Goal: Information Seeking & Learning: Learn about a topic

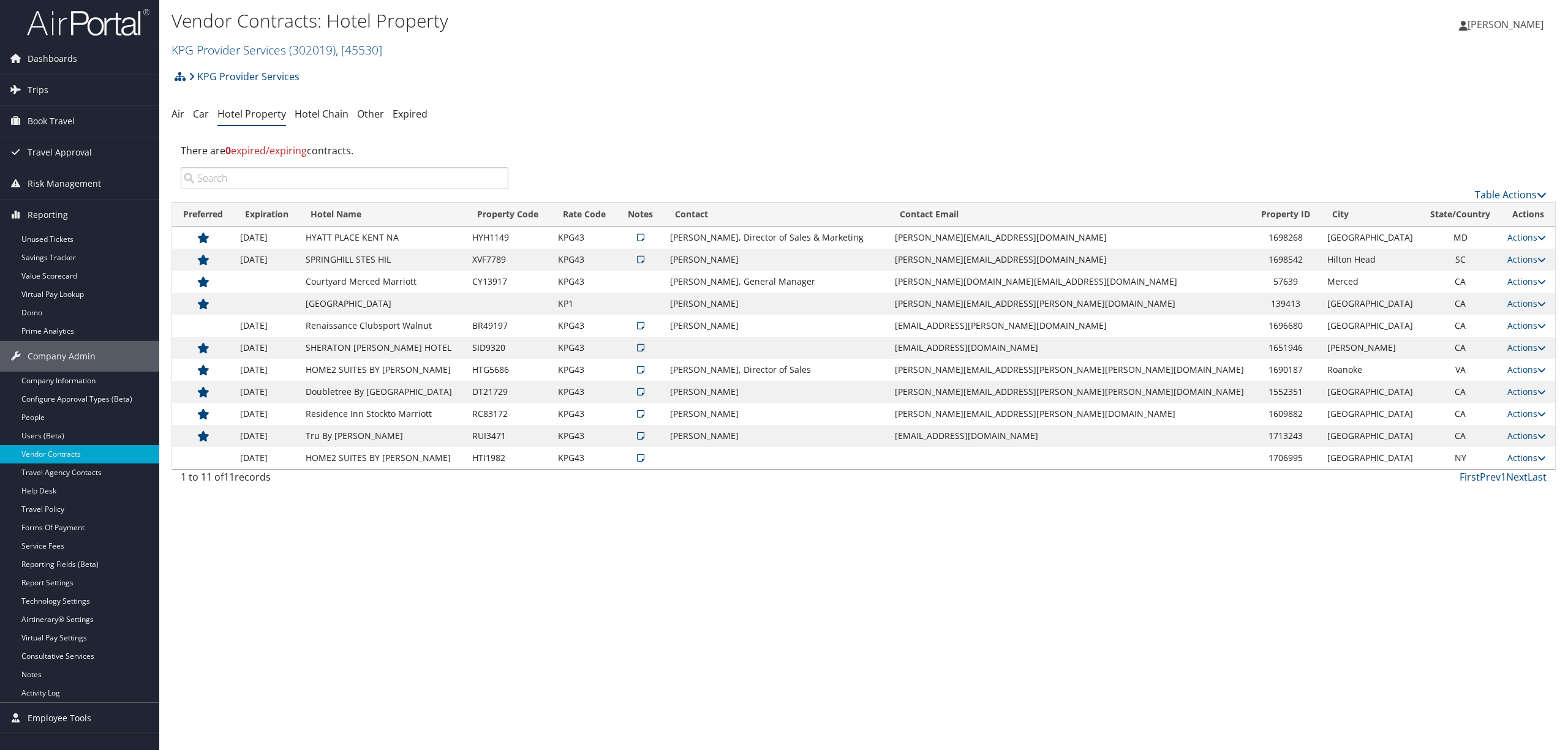
click at [660, 126] on div "KPG Provider Services Account Structure KPG Provider Services (302019) ACTIVE C…" at bounding box center [864, 278] width 1385 height 427
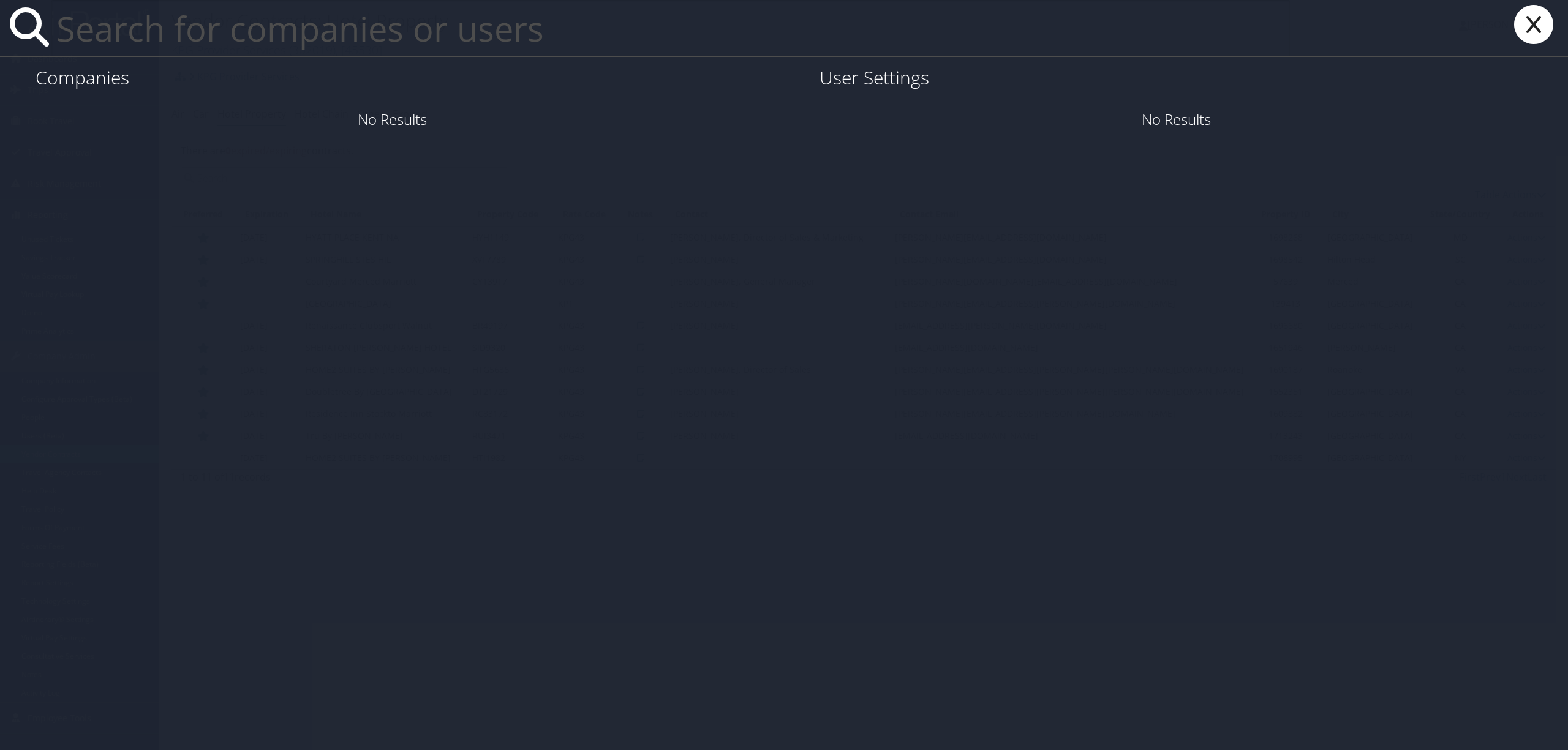
paste input "Ruth.curran@selecthealth.org"
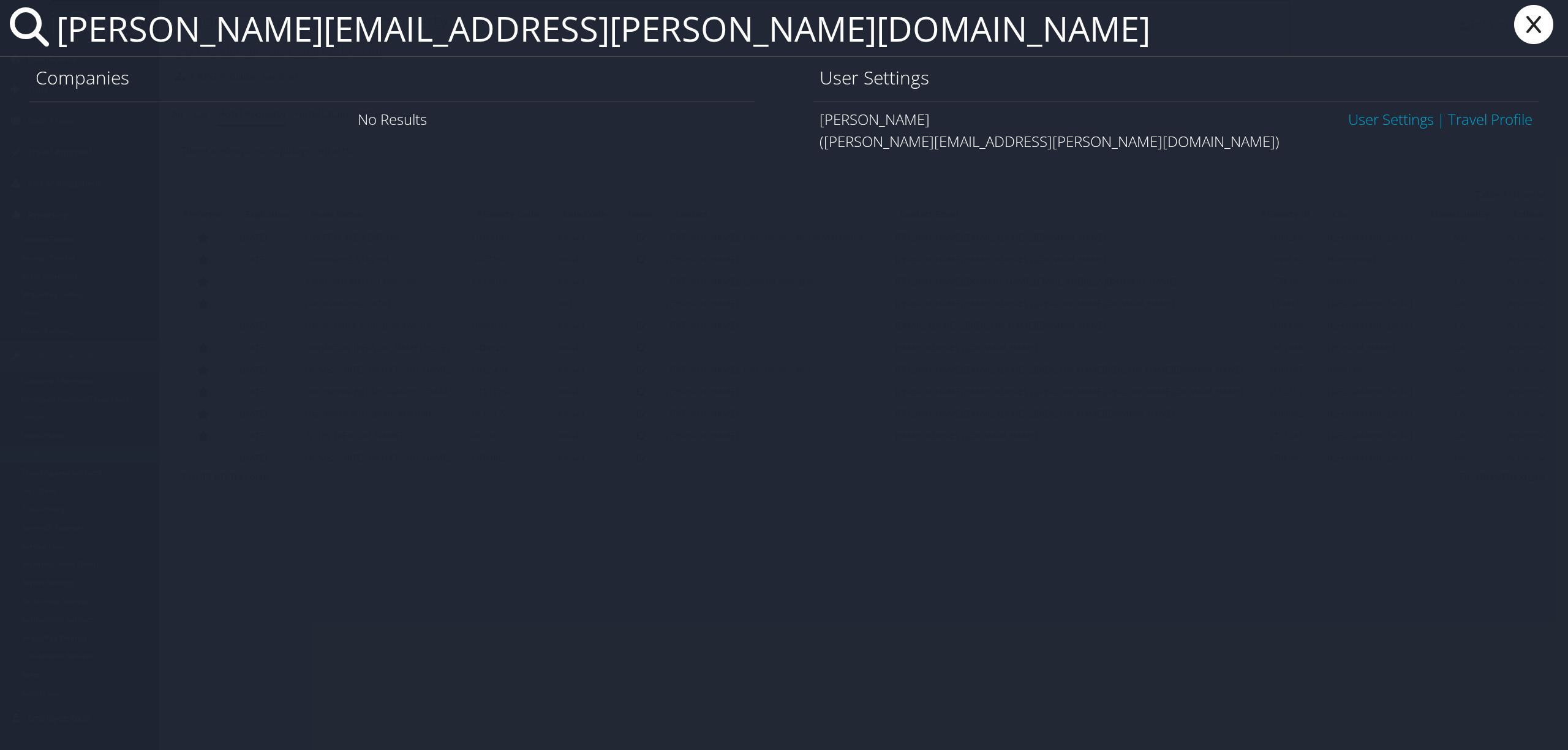
type input "Ruth.curran@selecthealth.org"
click at [1387, 114] on link "User Settings" at bounding box center [1390, 119] width 85 height 20
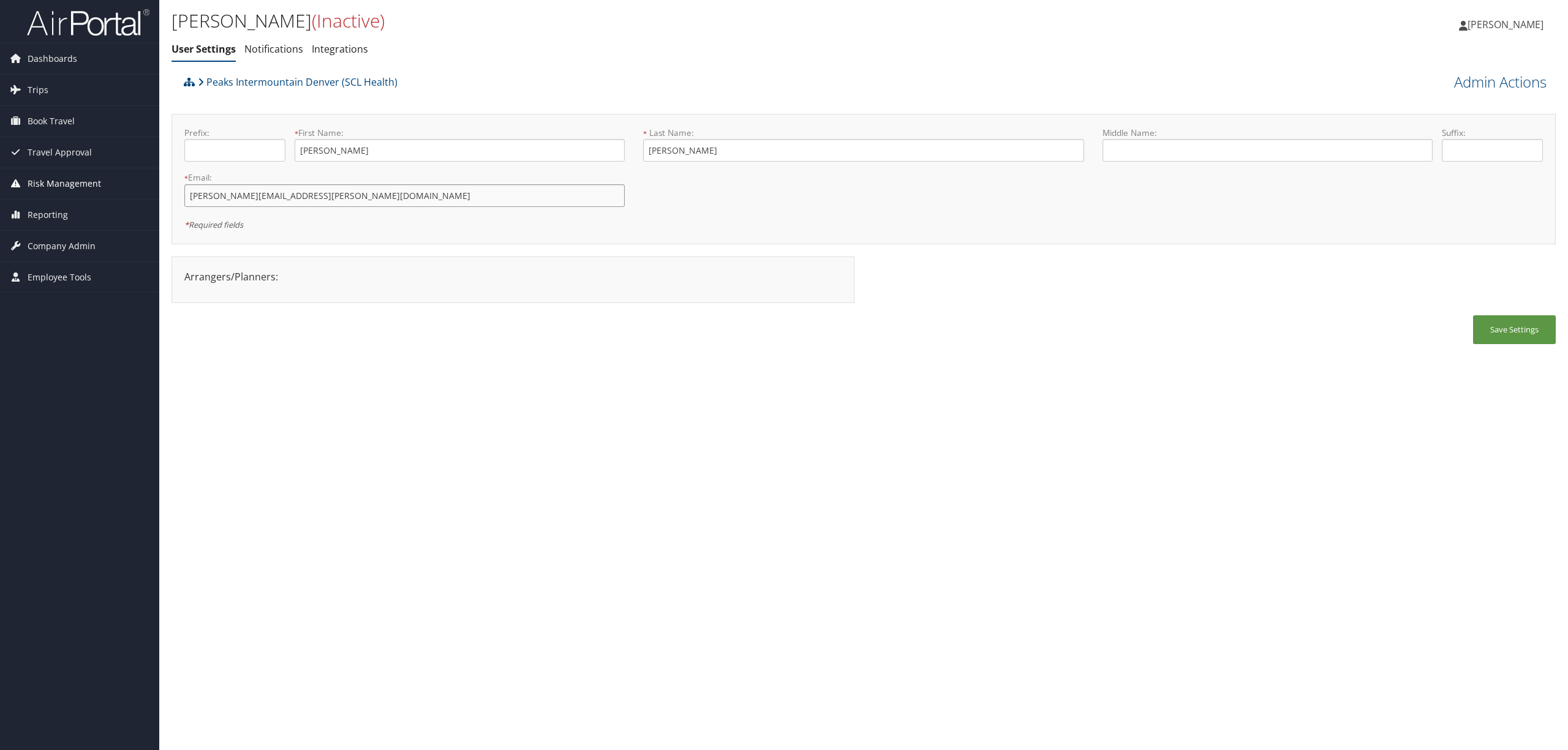
drag, startPoint x: 314, startPoint y: 199, endPoint x: 155, endPoint y: 187, distance: 159.5
click at [155, 187] on div "Dashboards AirPortal 360™ (Manager) AirPortal 360™ (Agent) My Travel Dashboard …" at bounding box center [784, 375] width 1568 height 750
click at [81, 246] on span "Company Admin" at bounding box center [61, 246] width 68 height 31
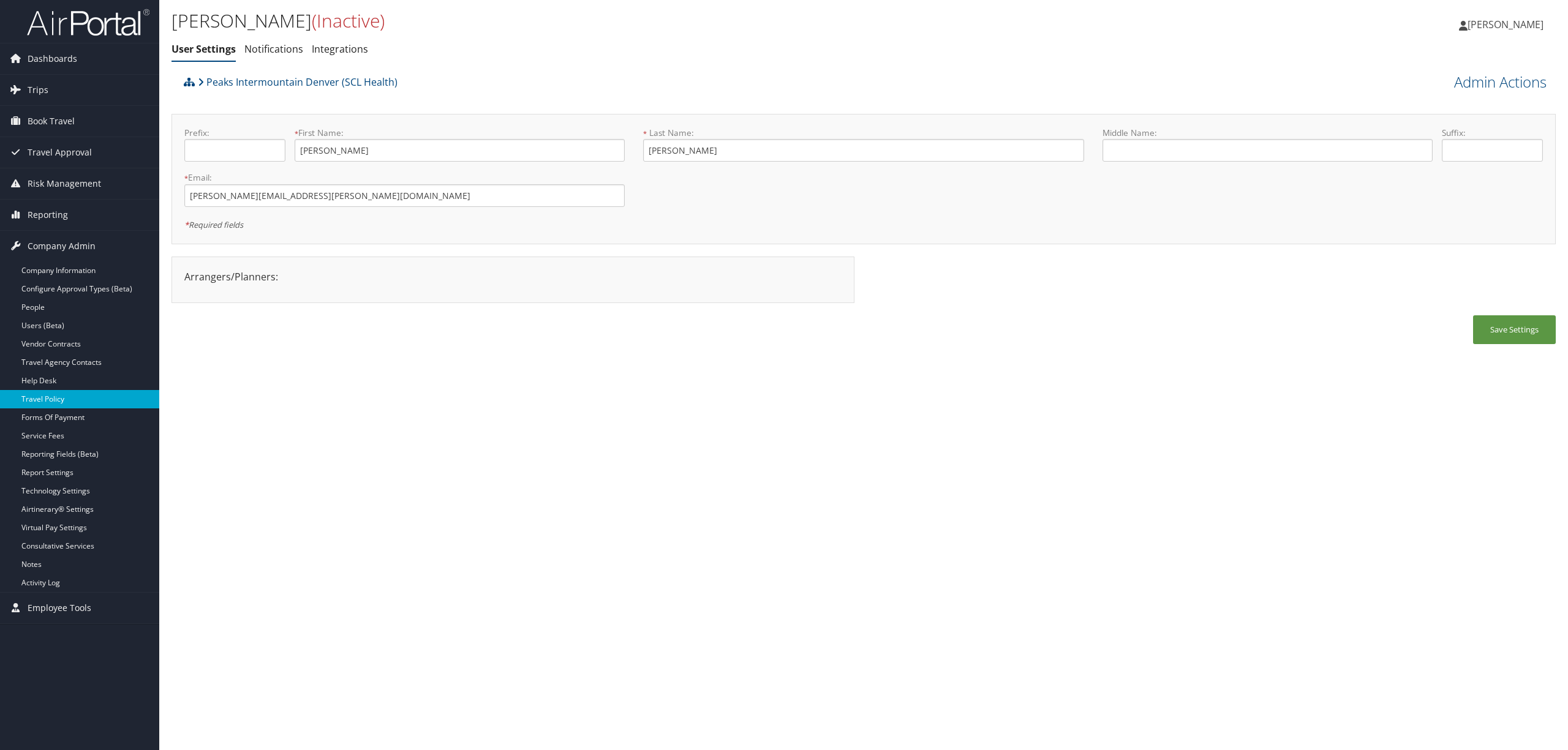
click at [59, 398] on link "Travel Policy" at bounding box center [80, 399] width 159 height 18
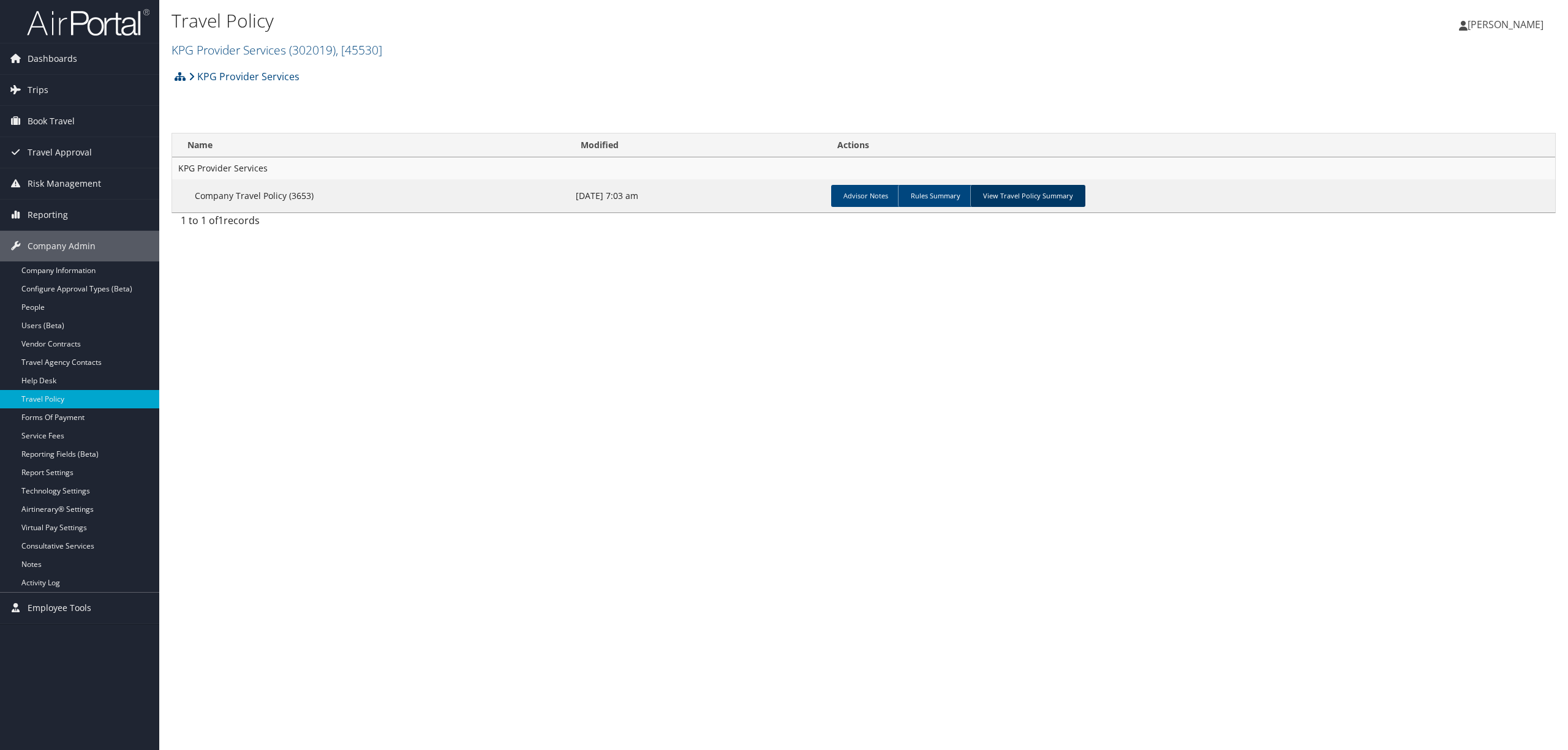
click at [1010, 195] on link "View Travel Policy Summary" at bounding box center [1027, 196] width 115 height 22
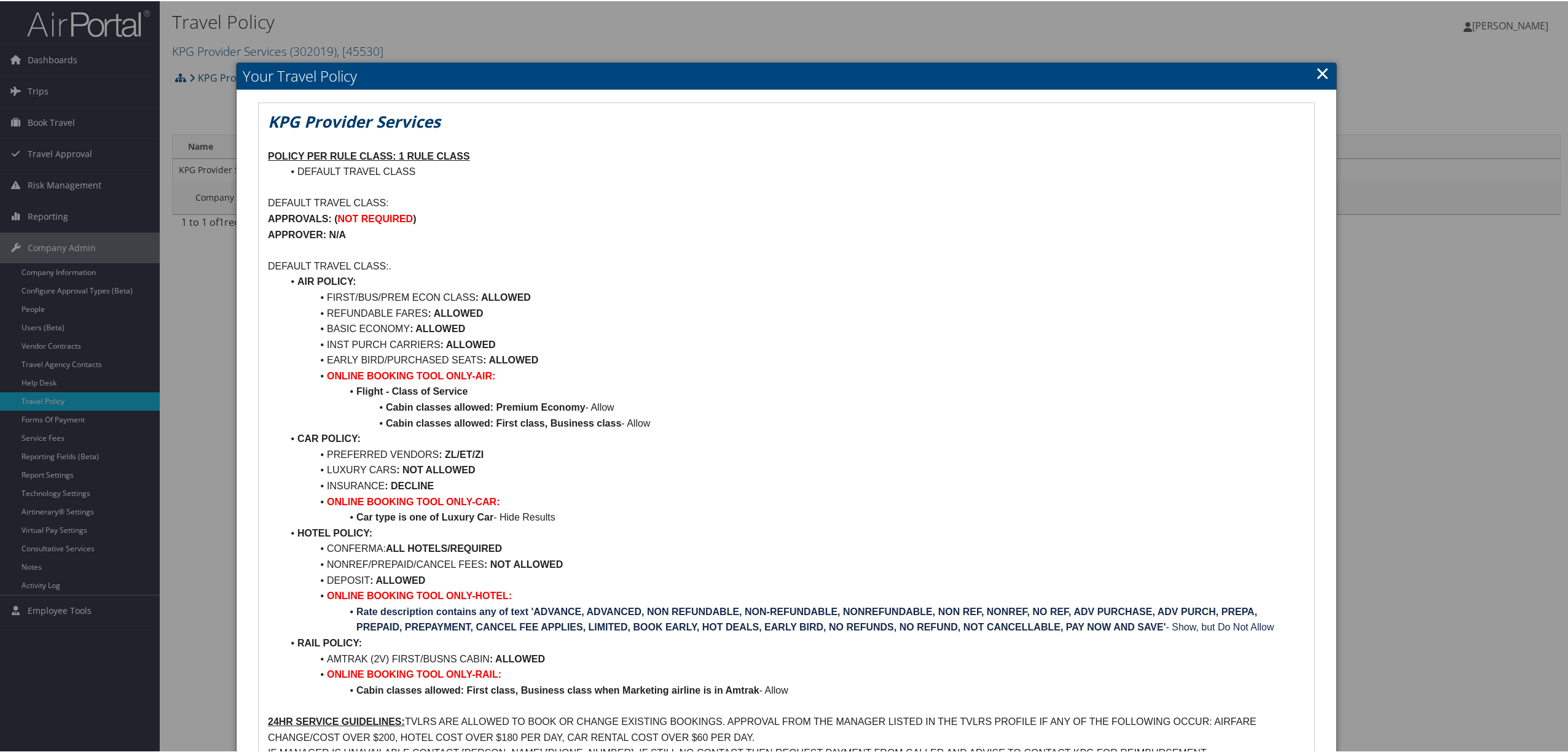
click at [1316, 69] on link "×" at bounding box center [1322, 72] width 14 height 25
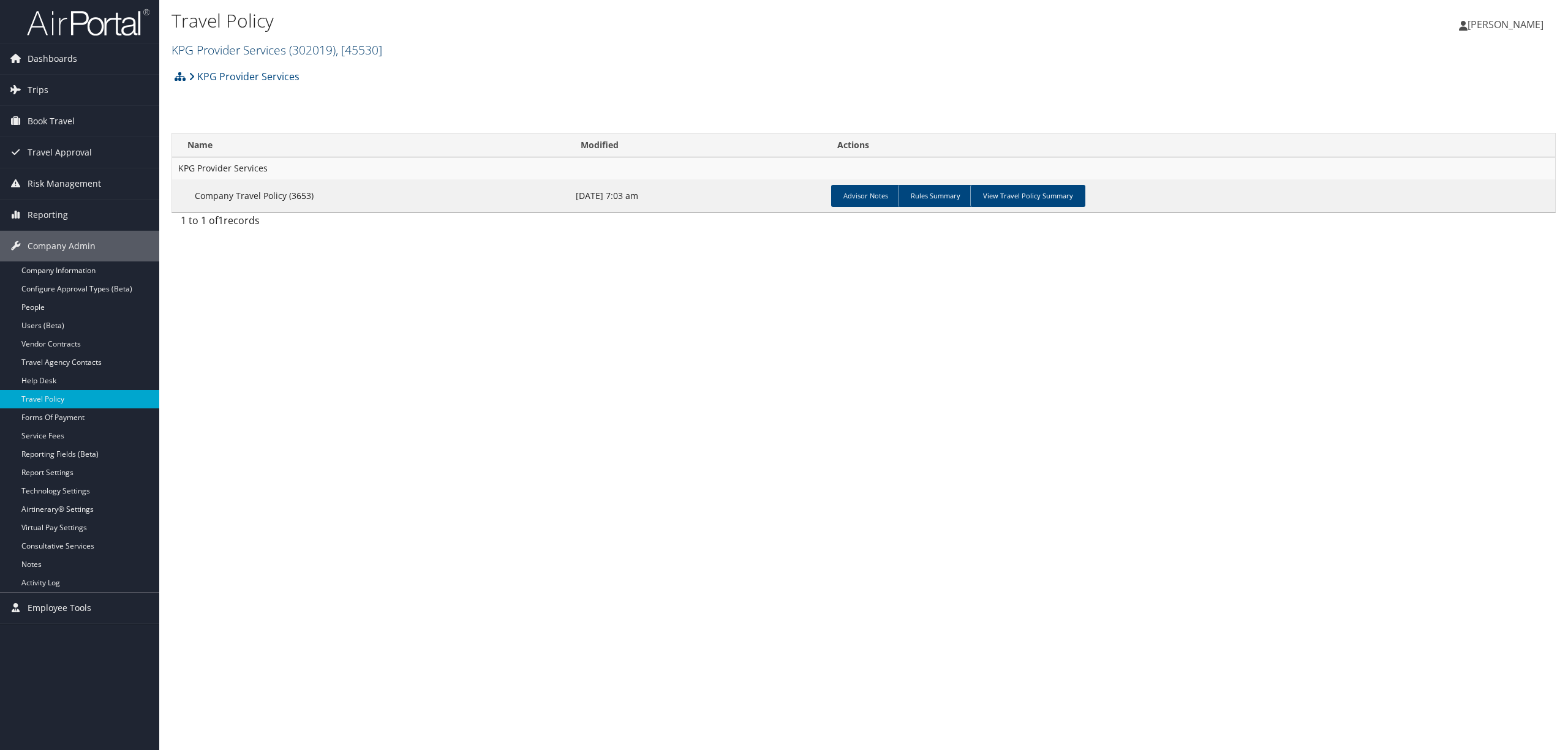
click at [278, 44] on link "KPG Provider Services ( 302019 ) , [ 45530 ]" at bounding box center [277, 49] width 210 height 16
click at [288, 69] on input "search" at bounding box center [253, 73] width 161 height 23
click at [229, 206] on link "[GEOGRAPHIC_DATA], [39910]" at bounding box center [253, 208] width 161 height 21
click at [996, 194] on link "View Travel Policy Summary" at bounding box center [1027, 196] width 115 height 22
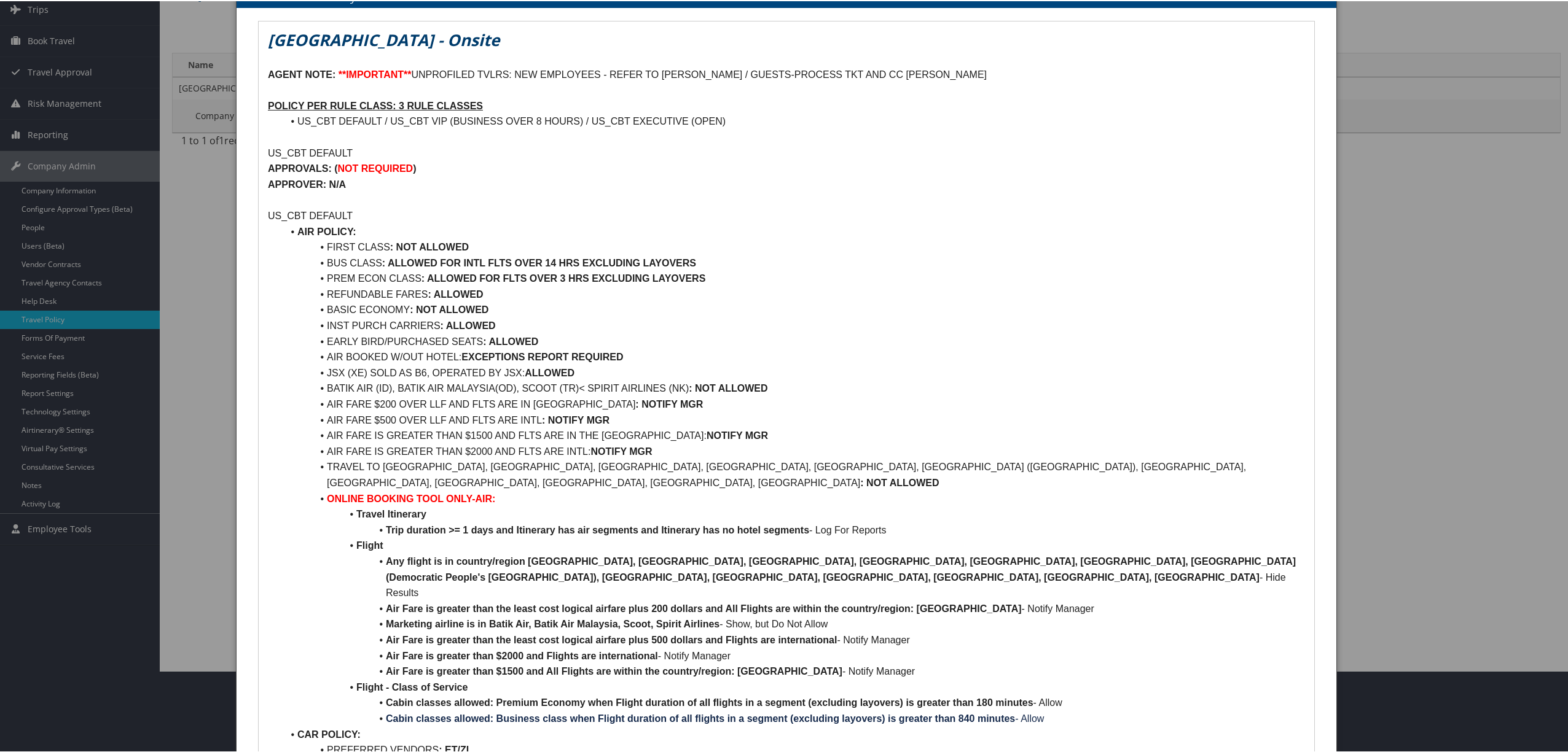
scroll to position [164, 0]
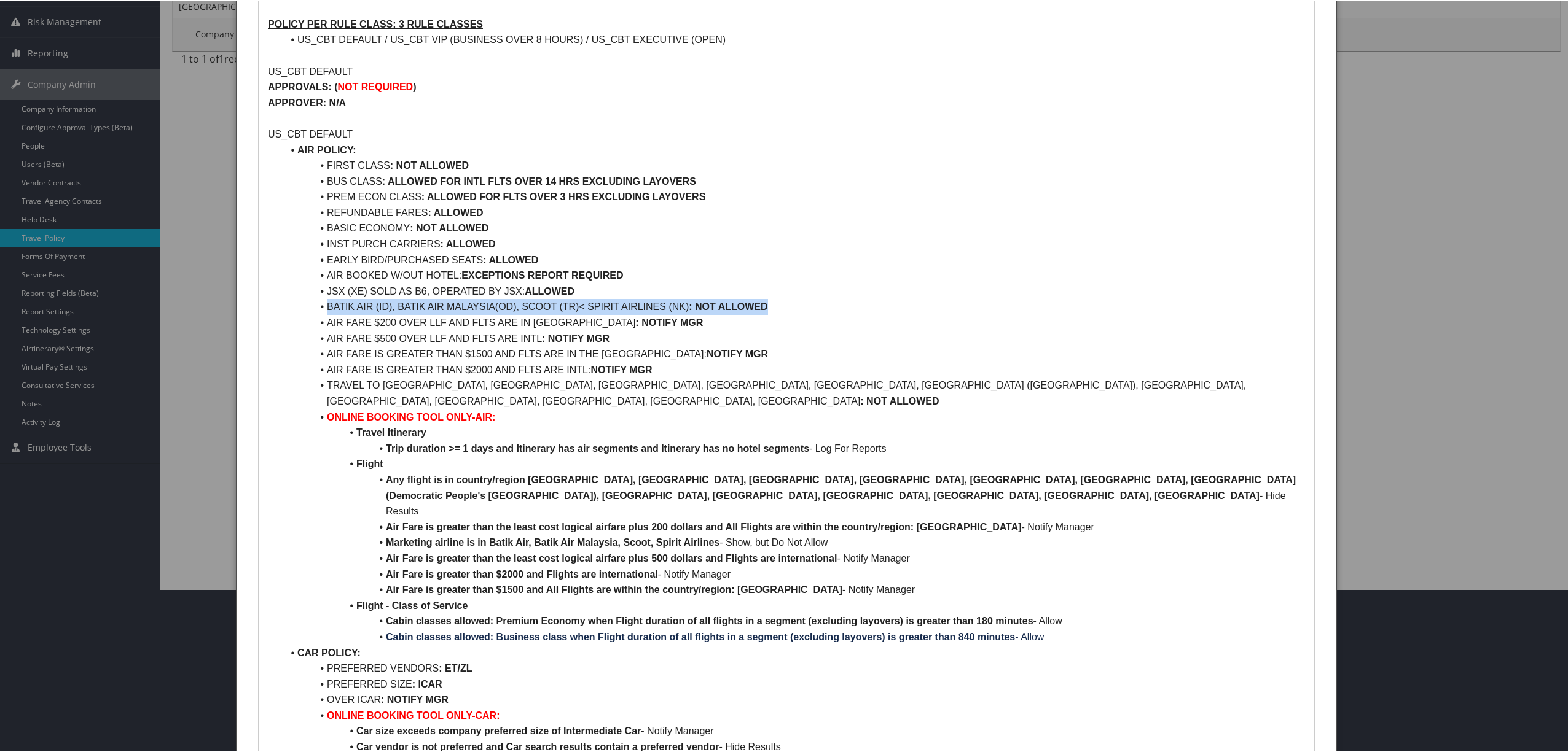
drag, startPoint x: 772, startPoint y: 301, endPoint x: 320, endPoint y: 307, distance: 452.0
click at [320, 305] on li "BATIK AIR (ID), BATIK AIR MALAYSIA(OD), SCOOT (TR)< SPIRIT AIRLINES (NK) : NOT …" at bounding box center [793, 305] width 1022 height 16
copy li "BATIK AIR (ID), BATIK AIR MALAYSIA(OD), SCOOT (TR)< SPIRIT AIRLINES (NK) : NOT …"
drag, startPoint x: 1172, startPoint y: 386, endPoint x: 324, endPoint y: 380, distance: 848.0
click at [324, 380] on li "TRAVEL TO AFGHANISTAN, CENTRAL AFRICAN REPUBLIC, IRAN, IRAQ, ISRAEL, NORTH KORE…" at bounding box center [793, 392] width 1022 height 32
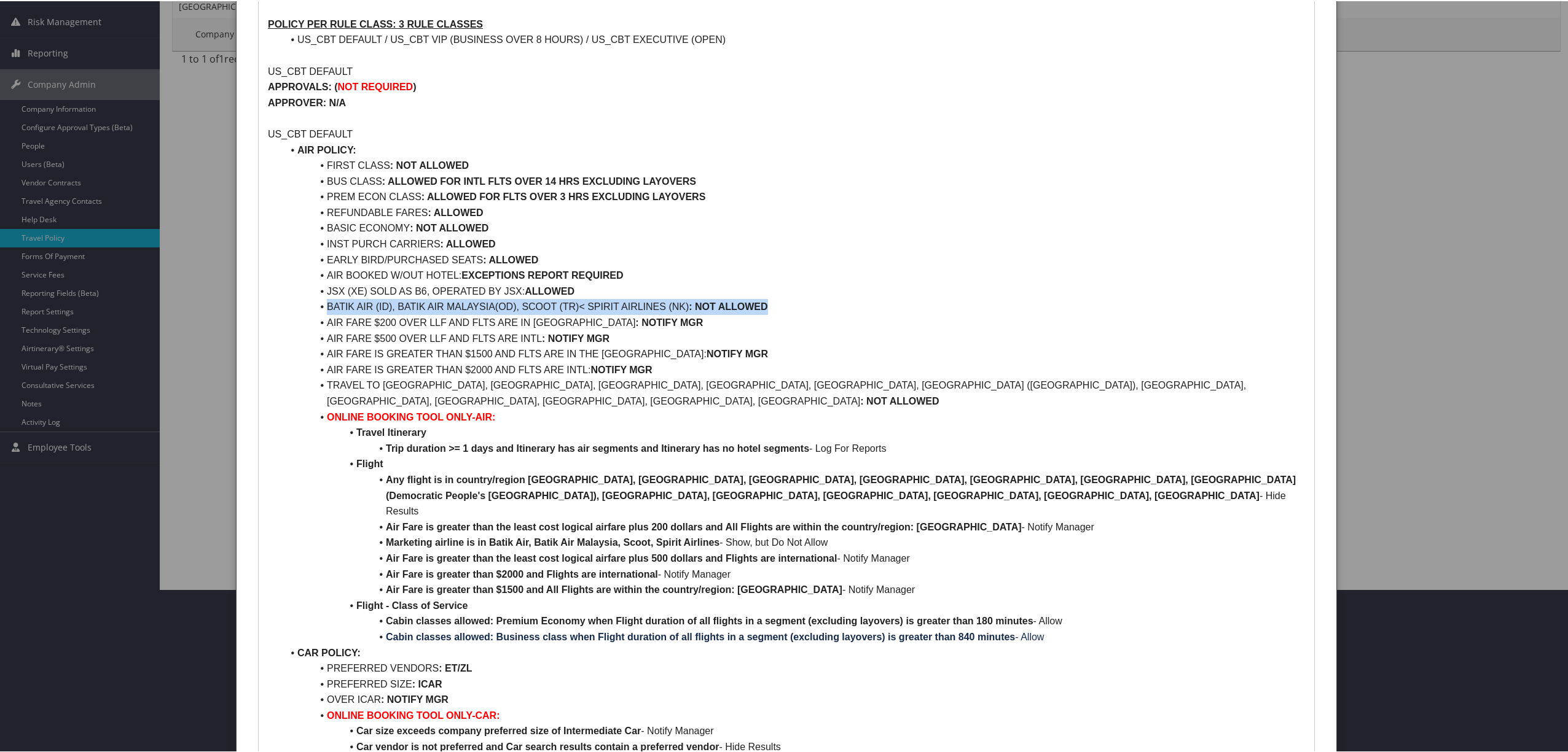
copy li "TRAVEL TO AFGHANISTAN, CENTRAL AFRICAN REPUBLIC, IRAN, IRAQ, ISRAEL, NORTH KORE…"
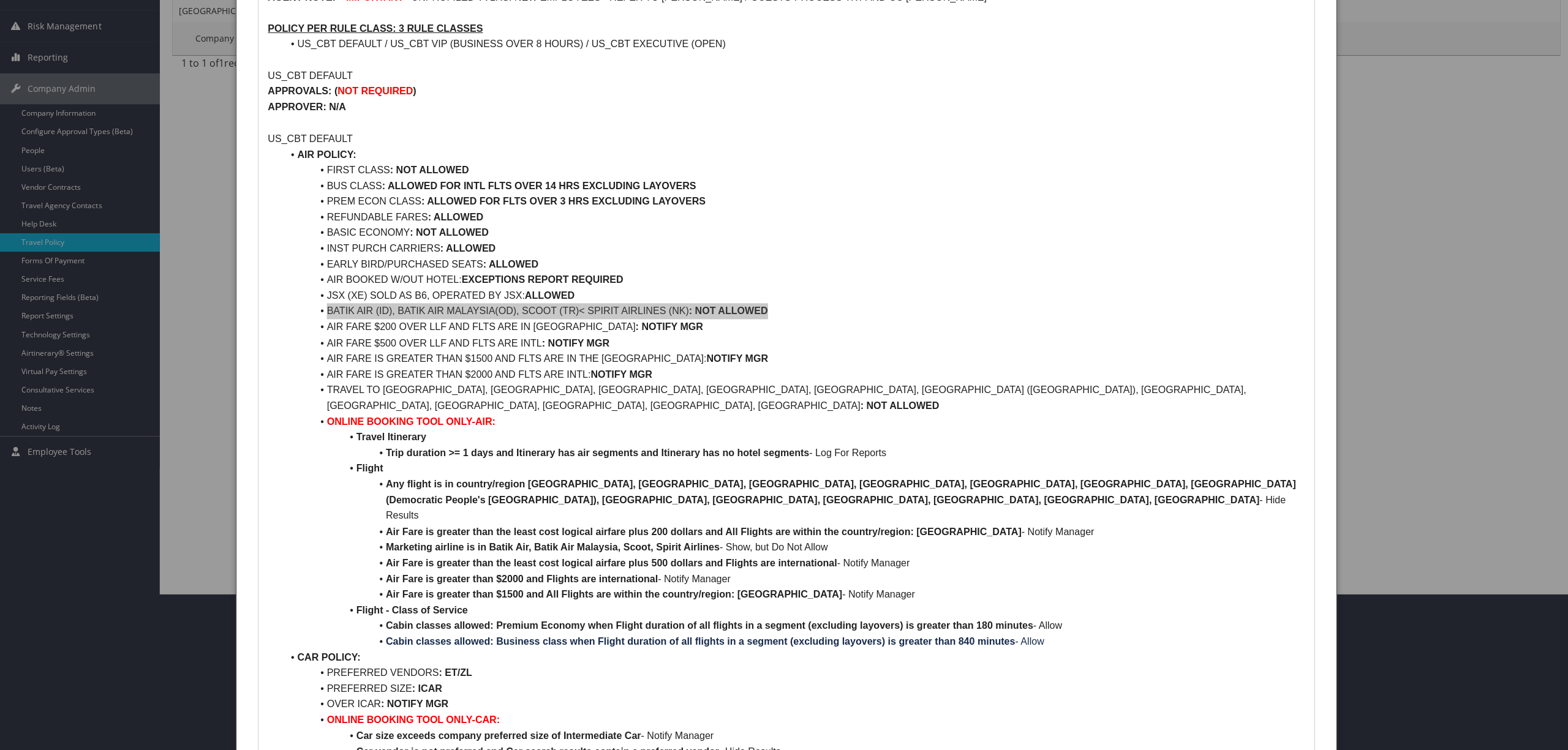
scroll to position [0, 0]
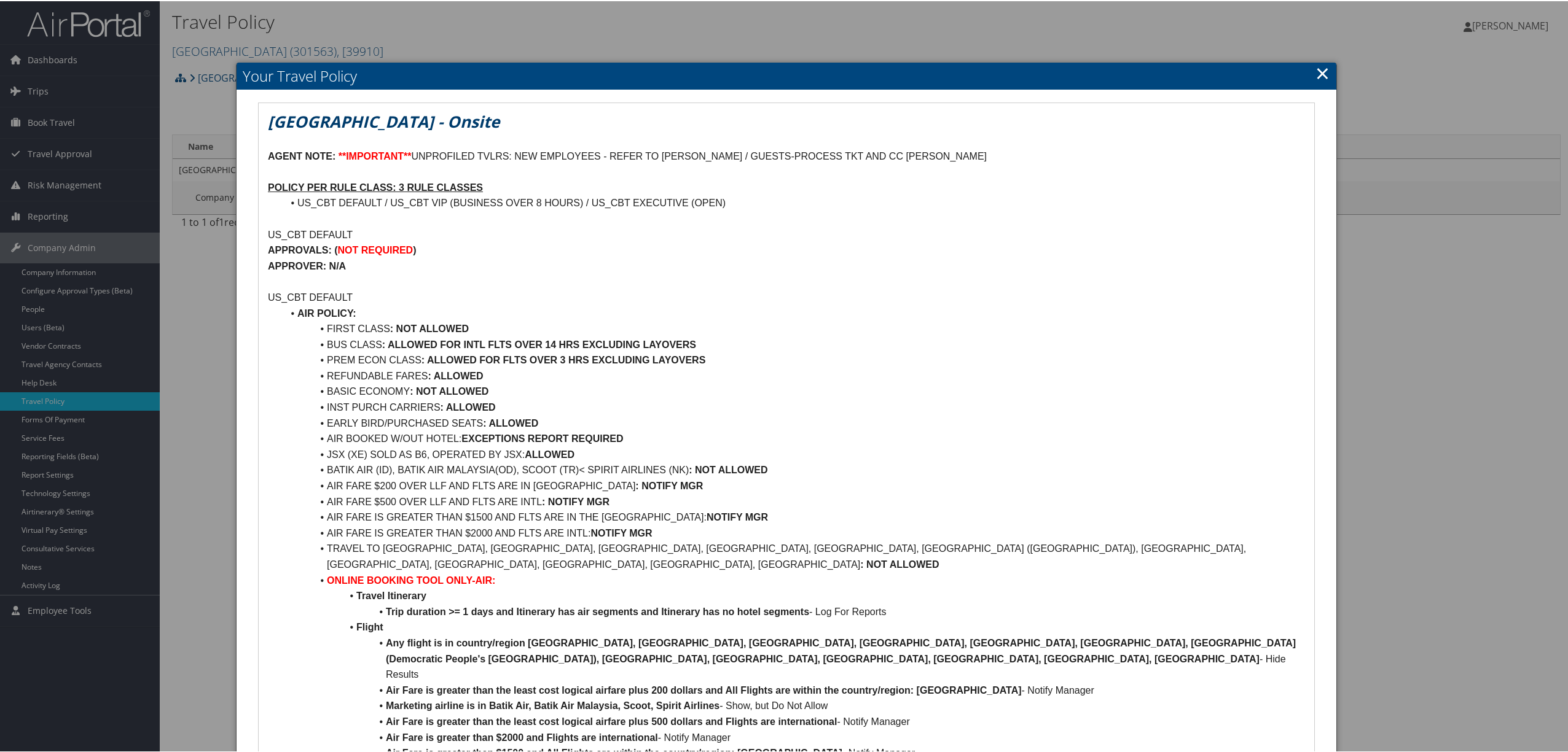
click at [1316, 66] on link "×" at bounding box center [1322, 72] width 14 height 25
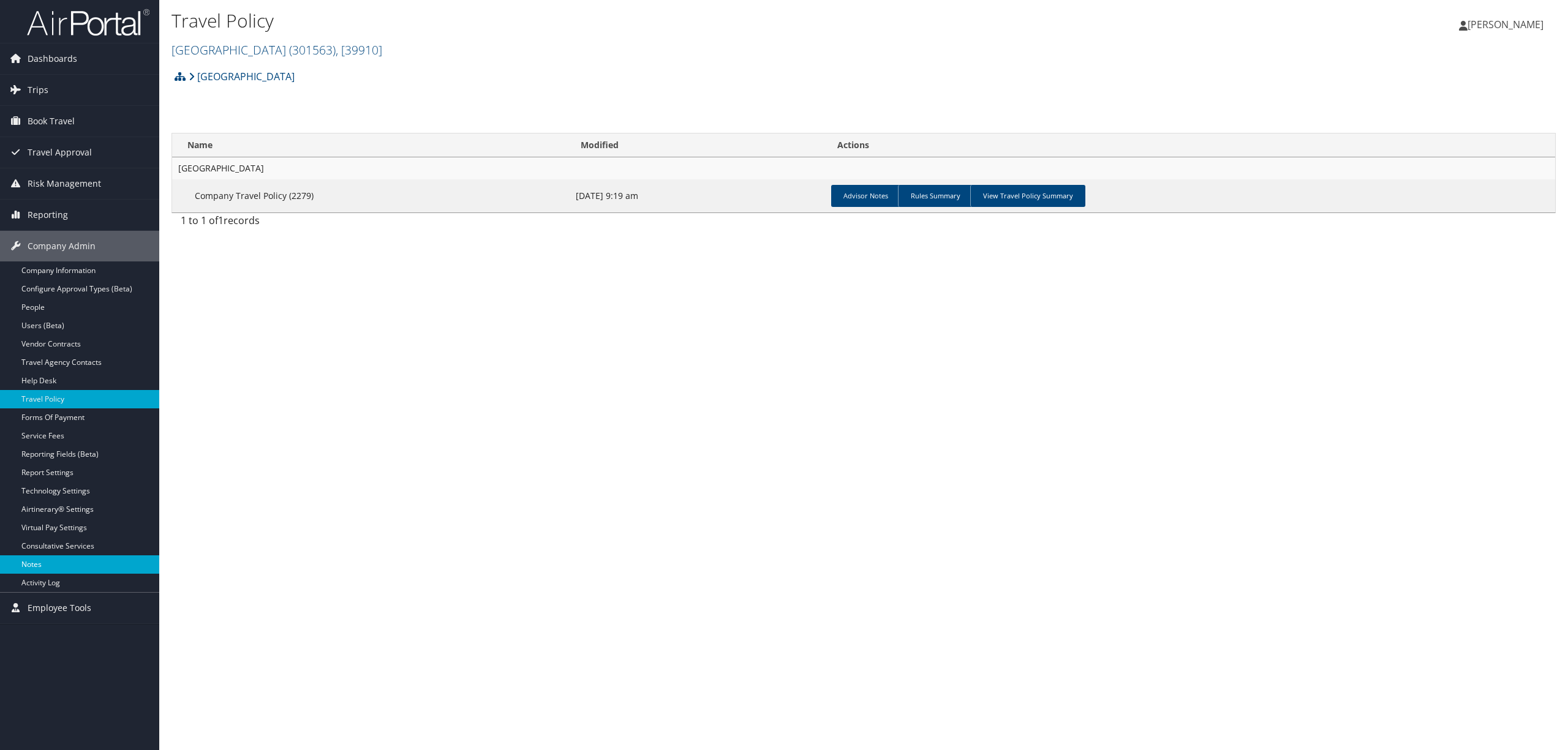
click at [41, 565] on link "Notes" at bounding box center [80, 565] width 159 height 18
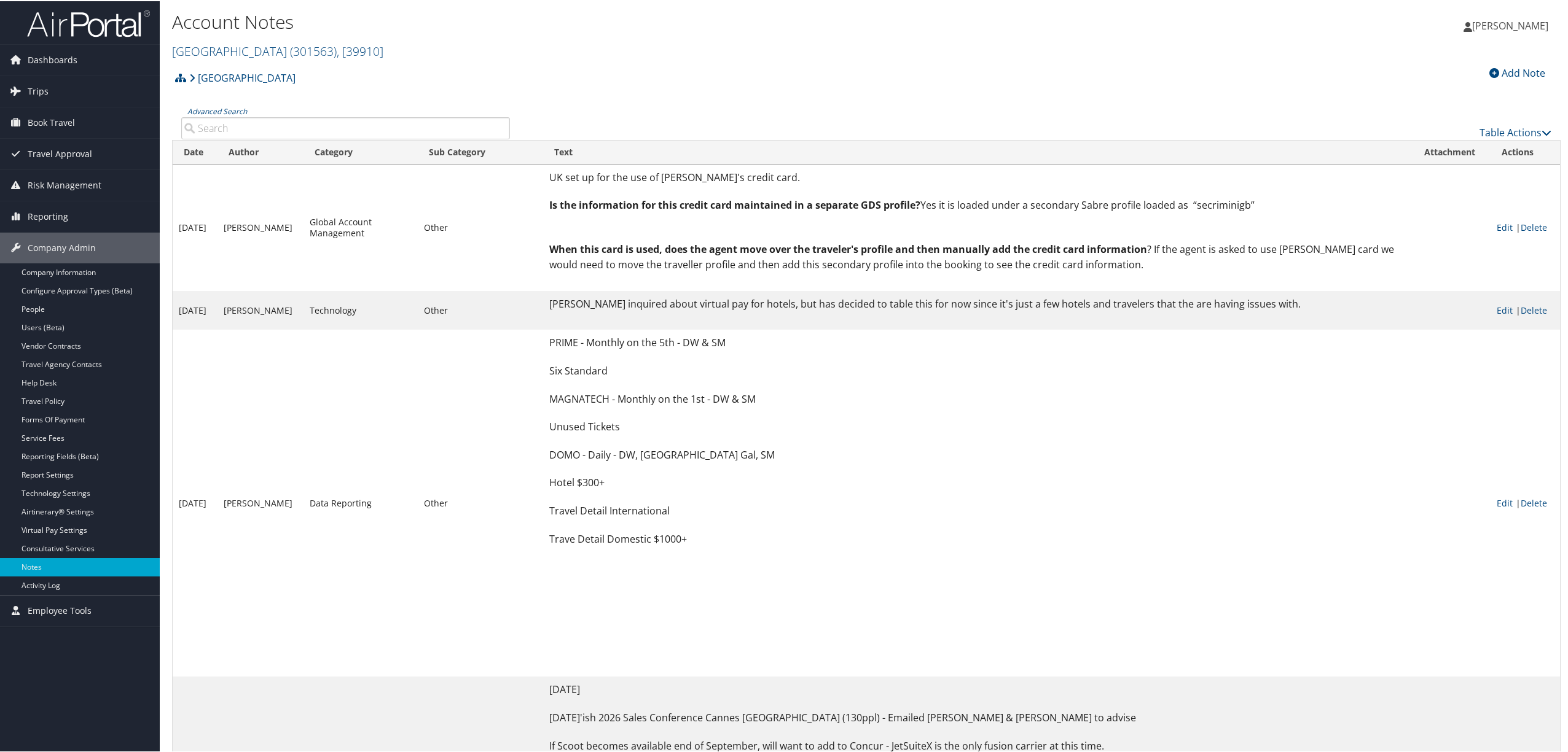
click at [305, 130] on input "Advanced Search" at bounding box center [345, 127] width 328 height 22
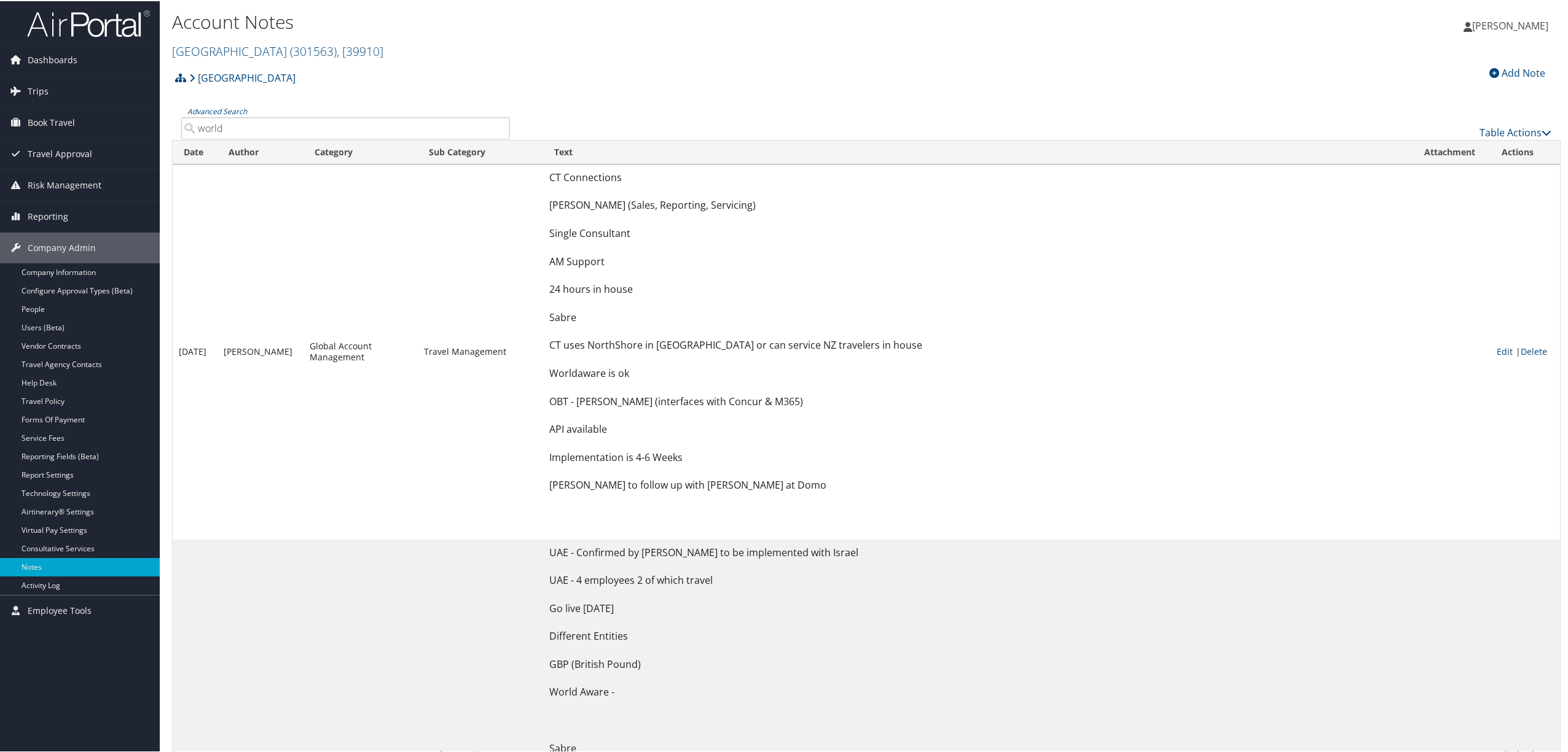
type input "world"
click at [290, 45] on span "( 301563 )" at bounding box center [313, 49] width 46 height 16
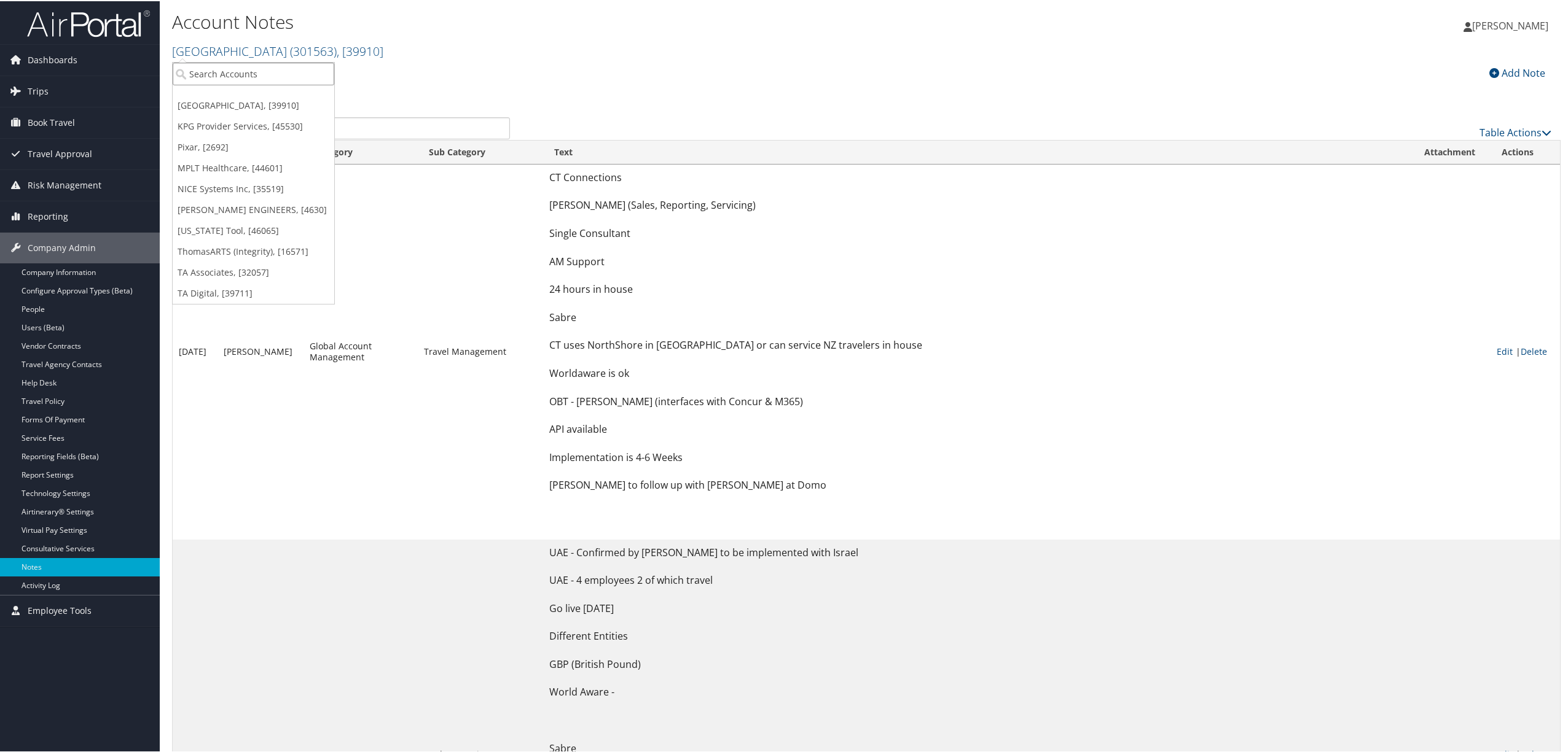
click at [259, 71] on input "search" at bounding box center [253, 73] width 162 height 23
type input "crumbl"
click at [256, 93] on div "Crumbl (301895), [44297]" at bounding box center [252, 95] width 174 height 11
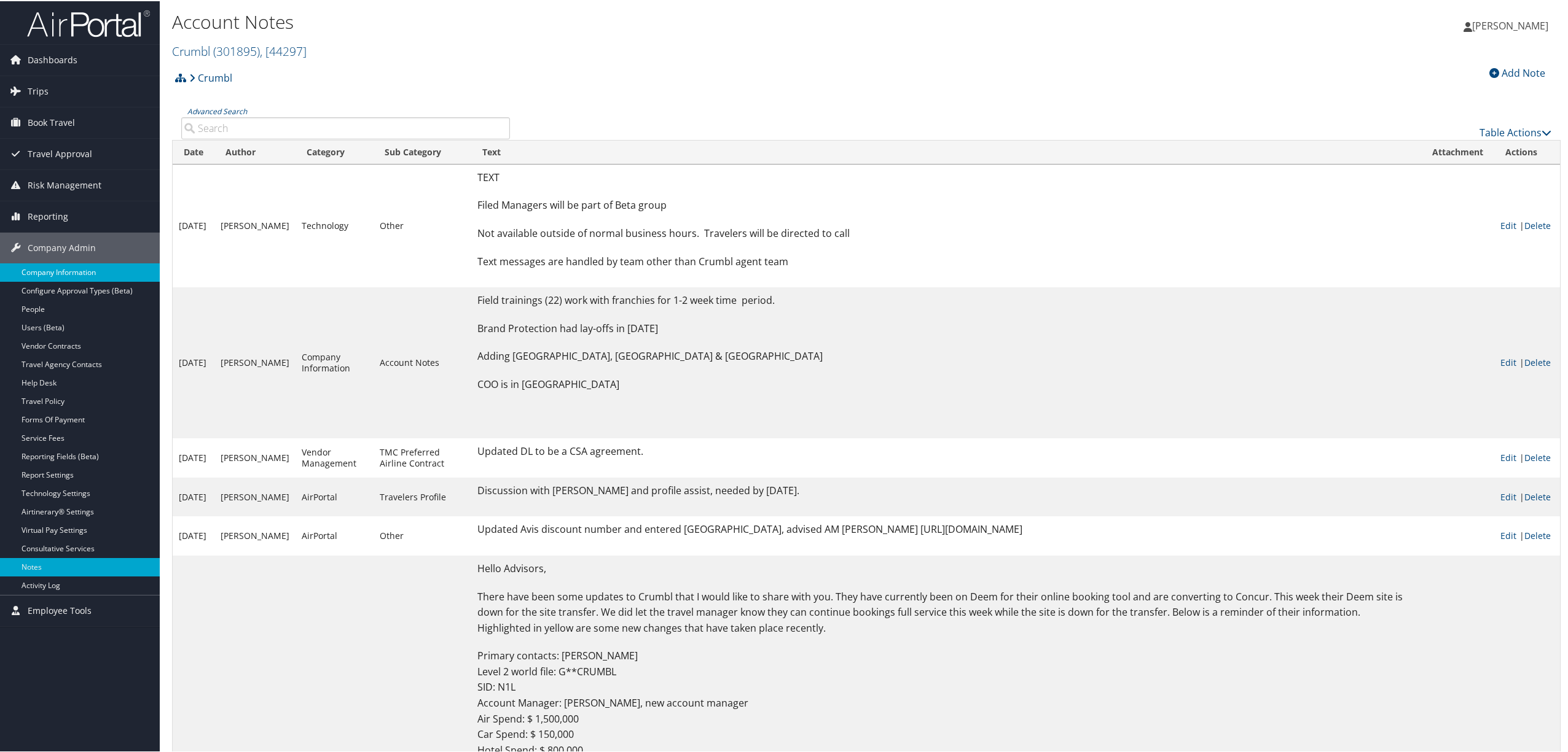
click at [61, 272] on link "Company Information" at bounding box center [80, 271] width 160 height 18
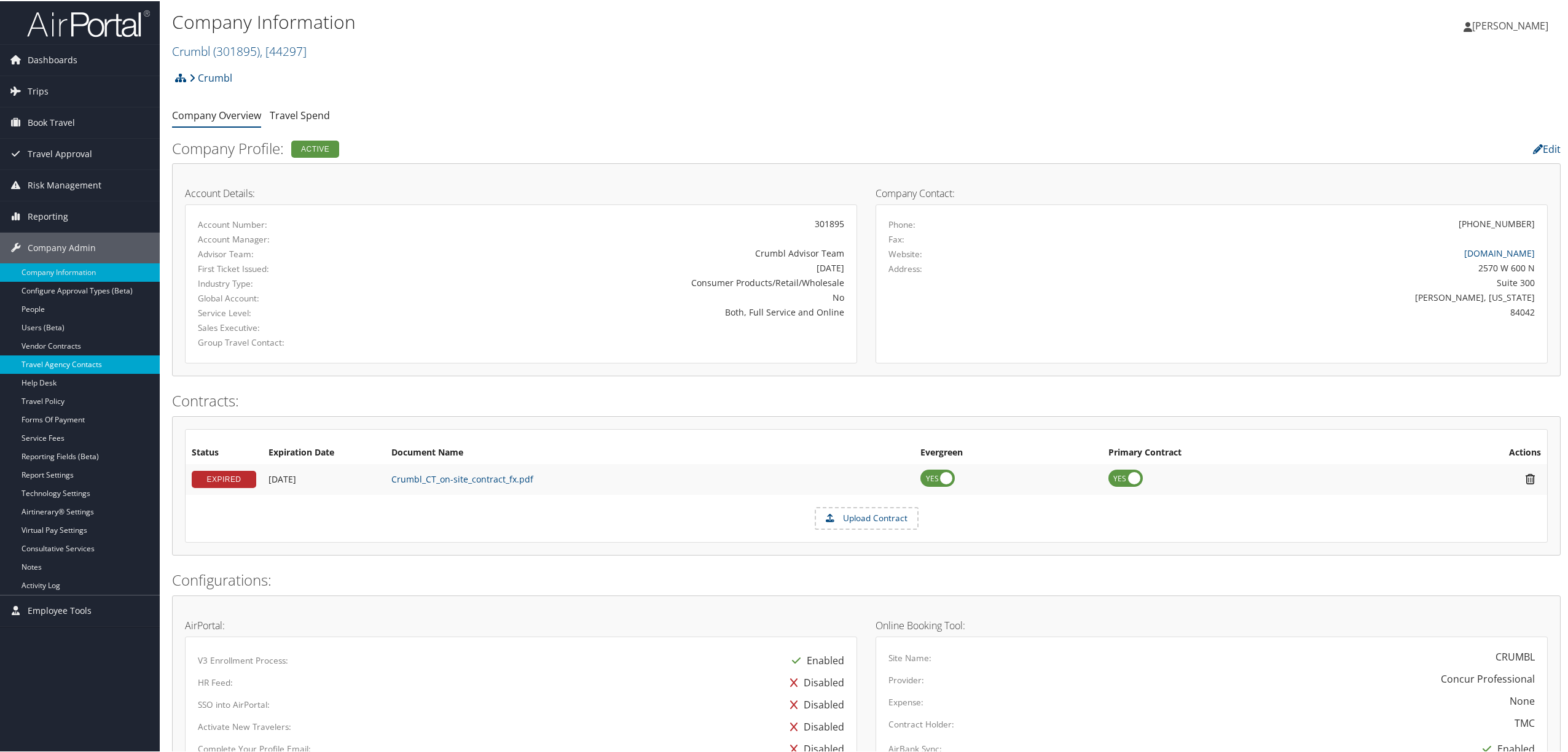
click at [72, 361] on link "Travel Agency Contacts" at bounding box center [80, 363] width 160 height 18
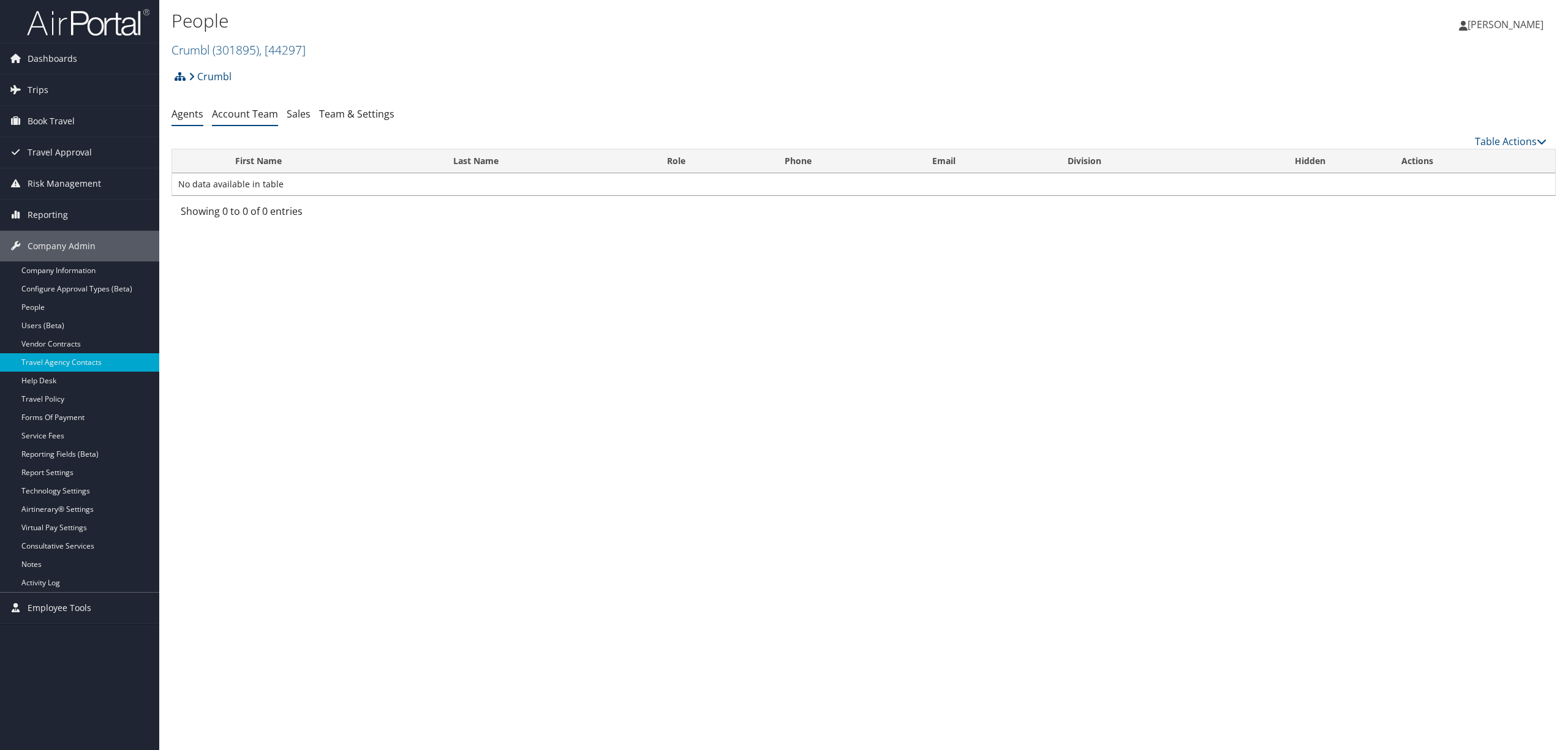
click at [241, 117] on link "Account Team" at bounding box center [245, 114] width 66 height 13
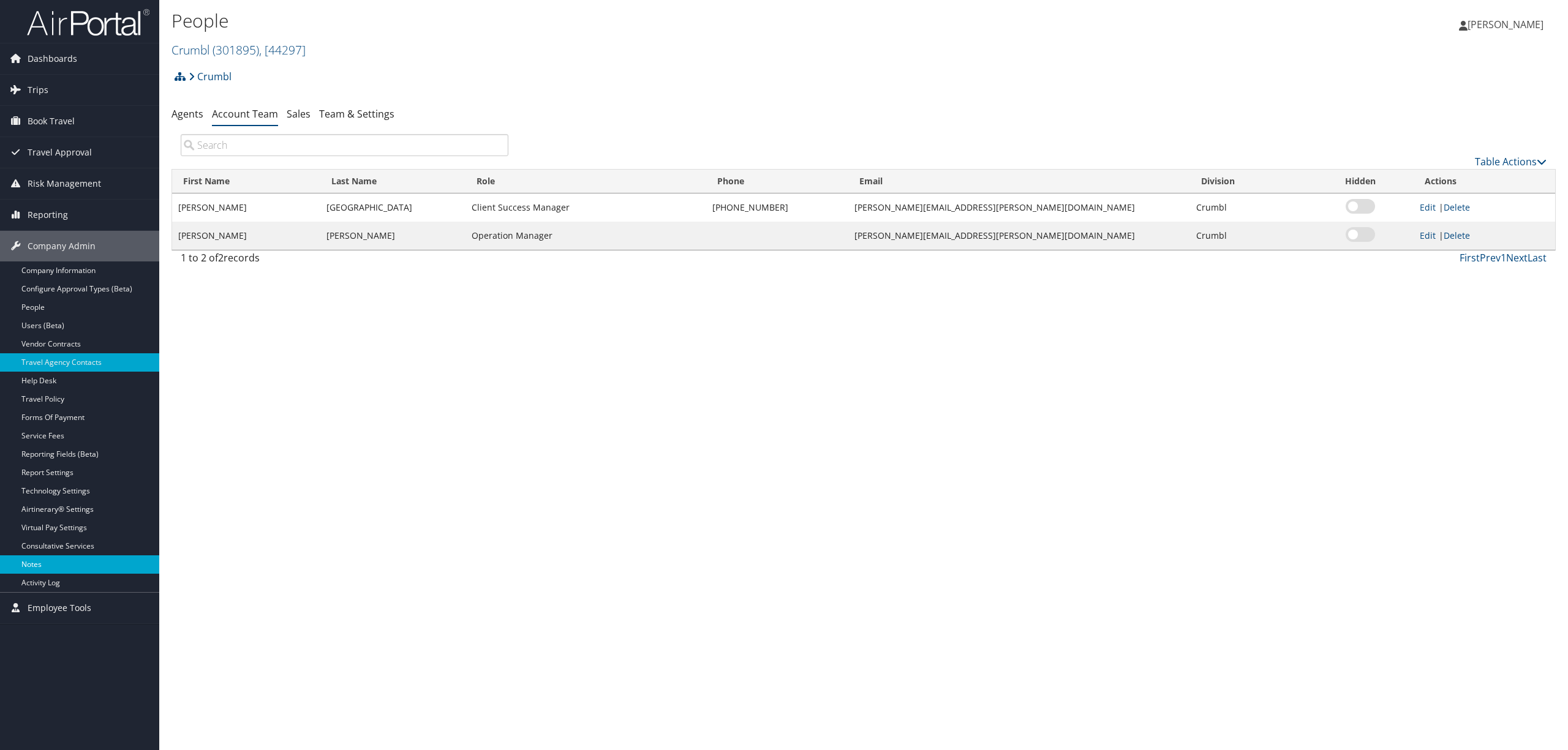
click at [39, 564] on link "Notes" at bounding box center [80, 565] width 159 height 18
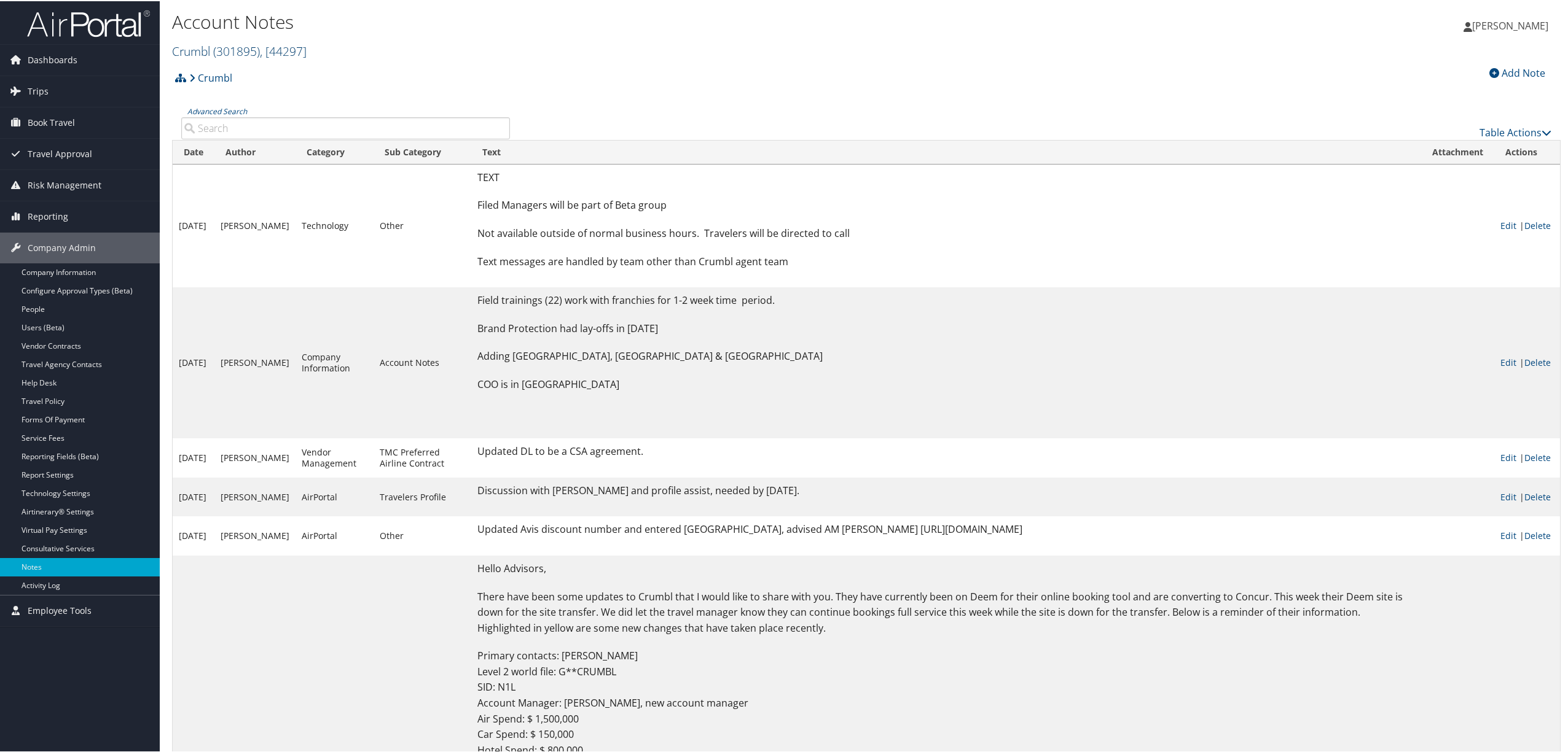
click at [301, 45] on span ", [ 44297 ]" at bounding box center [283, 49] width 46 height 16
click at [293, 62] on input "search" at bounding box center [253, 73] width 162 height 23
type input "rimini"
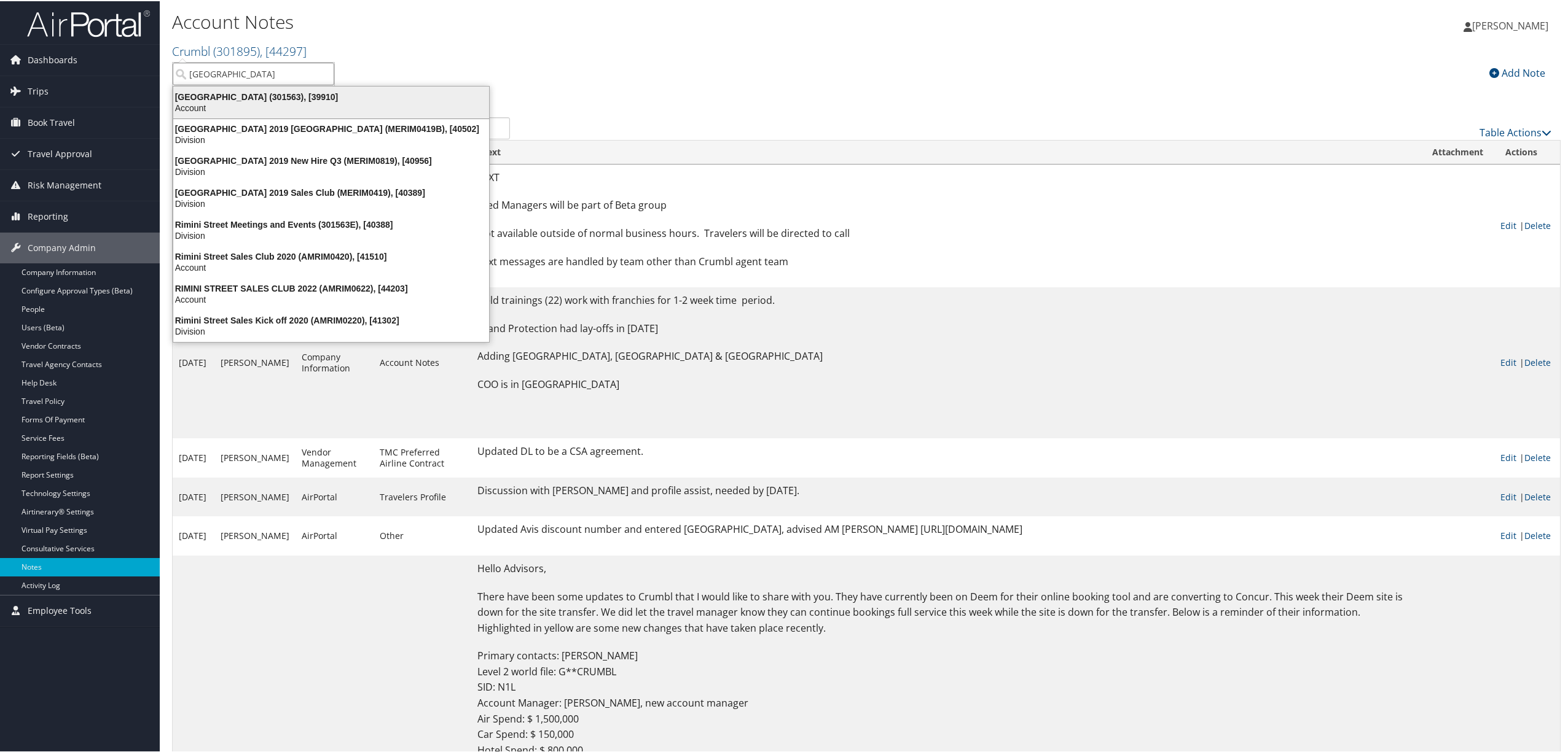
click at [276, 94] on div "Rimini Street (301563), [39910]" at bounding box center [330, 95] width 330 height 11
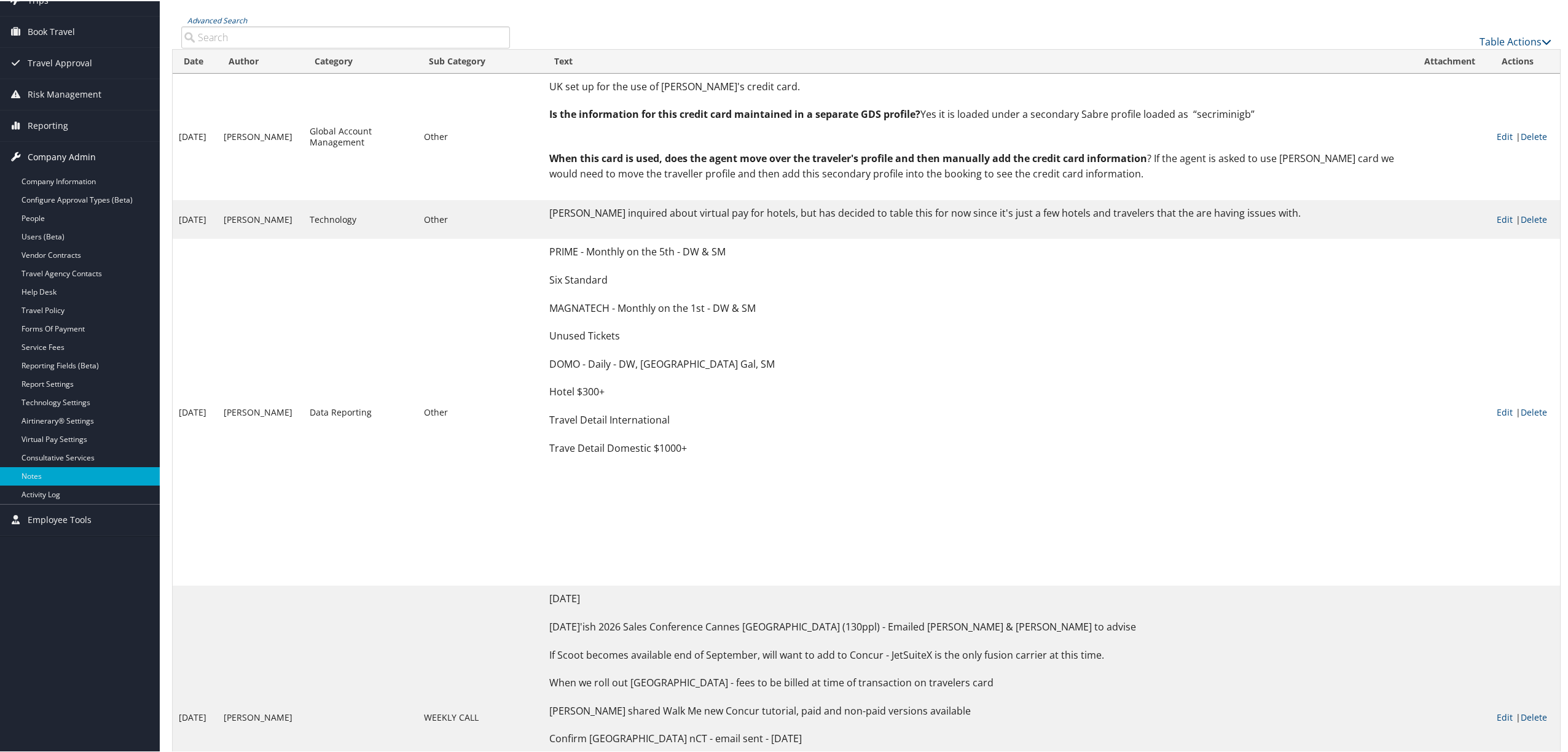
scroll to position [82, 0]
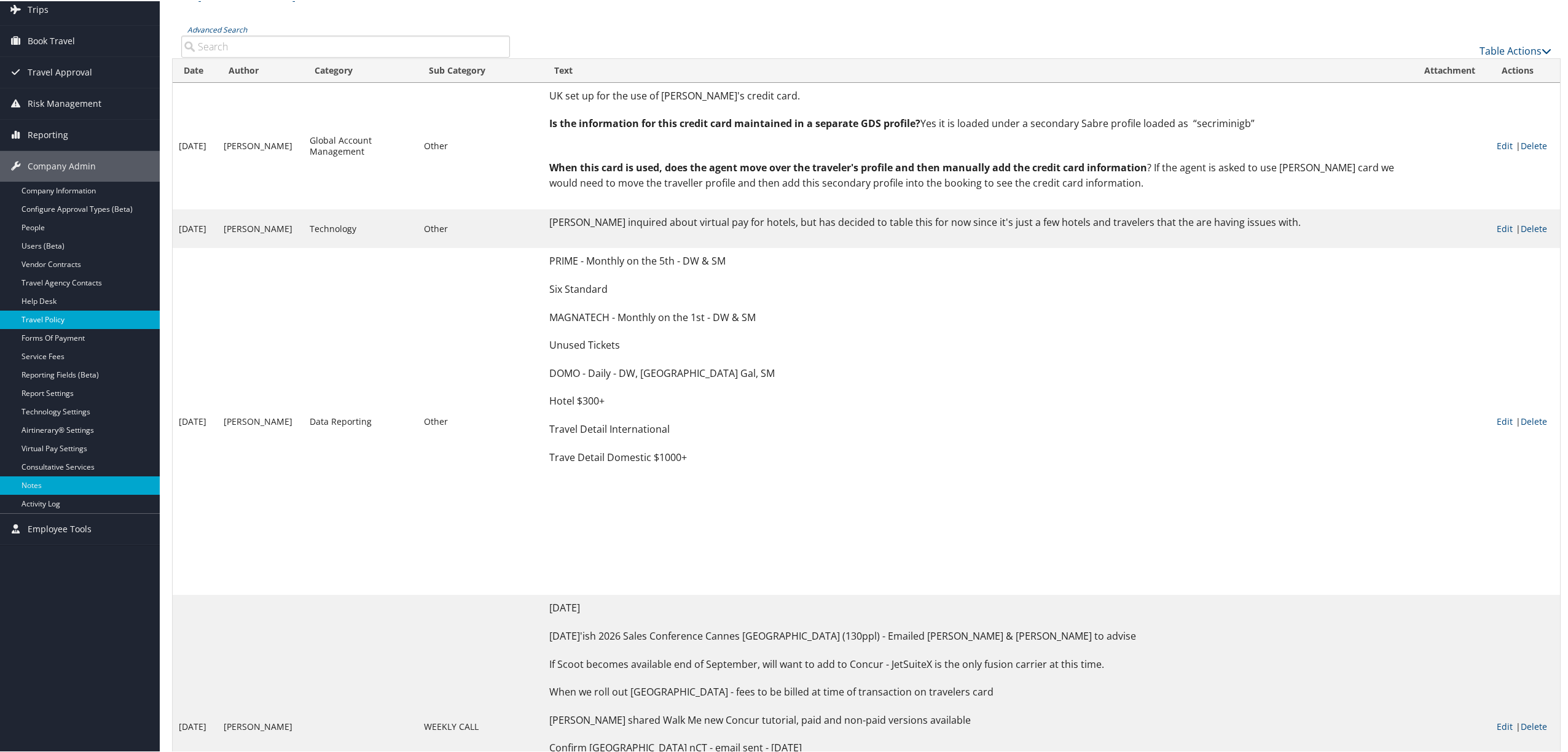
click at [71, 315] on link "Travel Policy" at bounding box center [80, 318] width 160 height 18
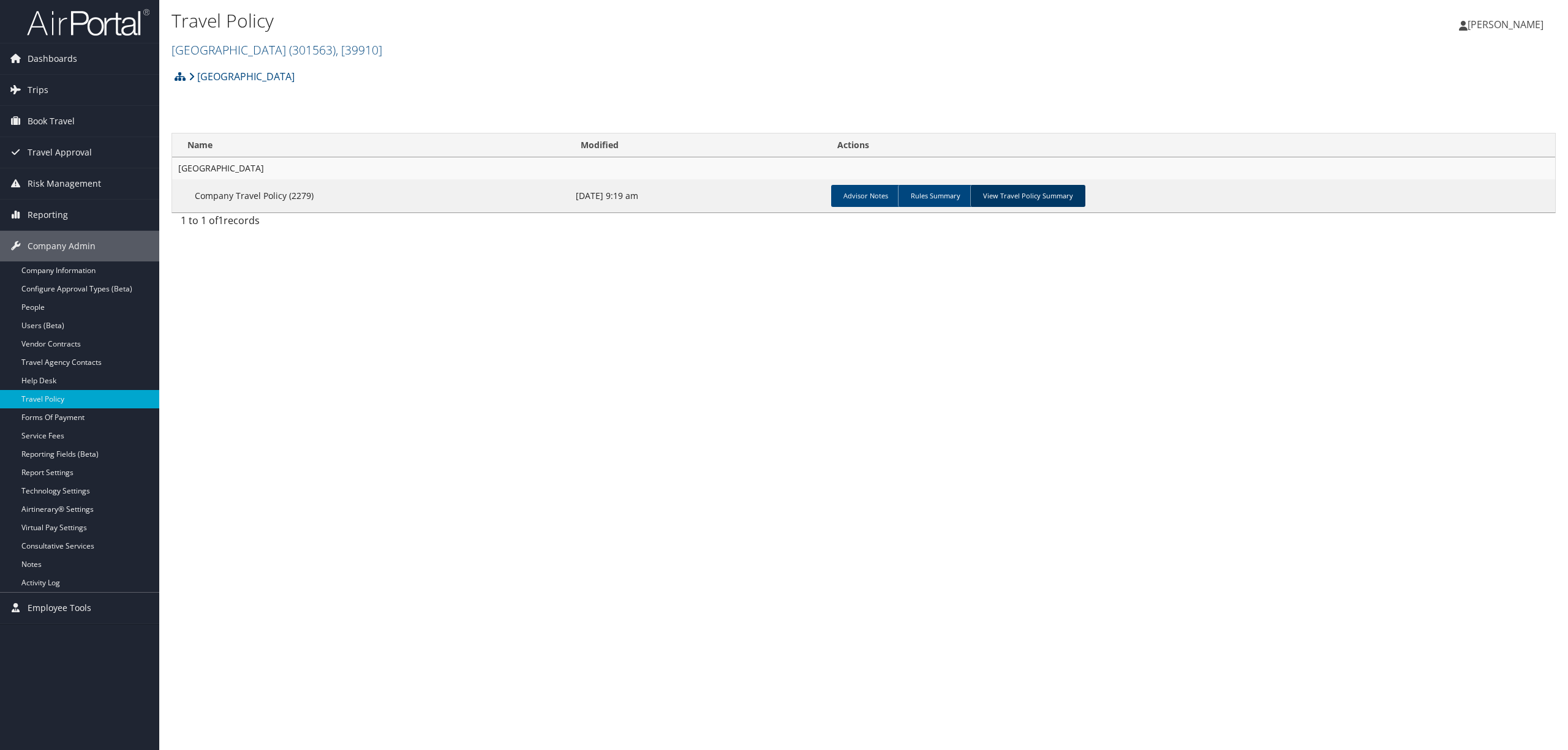
click at [1005, 194] on link "View Travel Policy Summary" at bounding box center [1027, 196] width 115 height 22
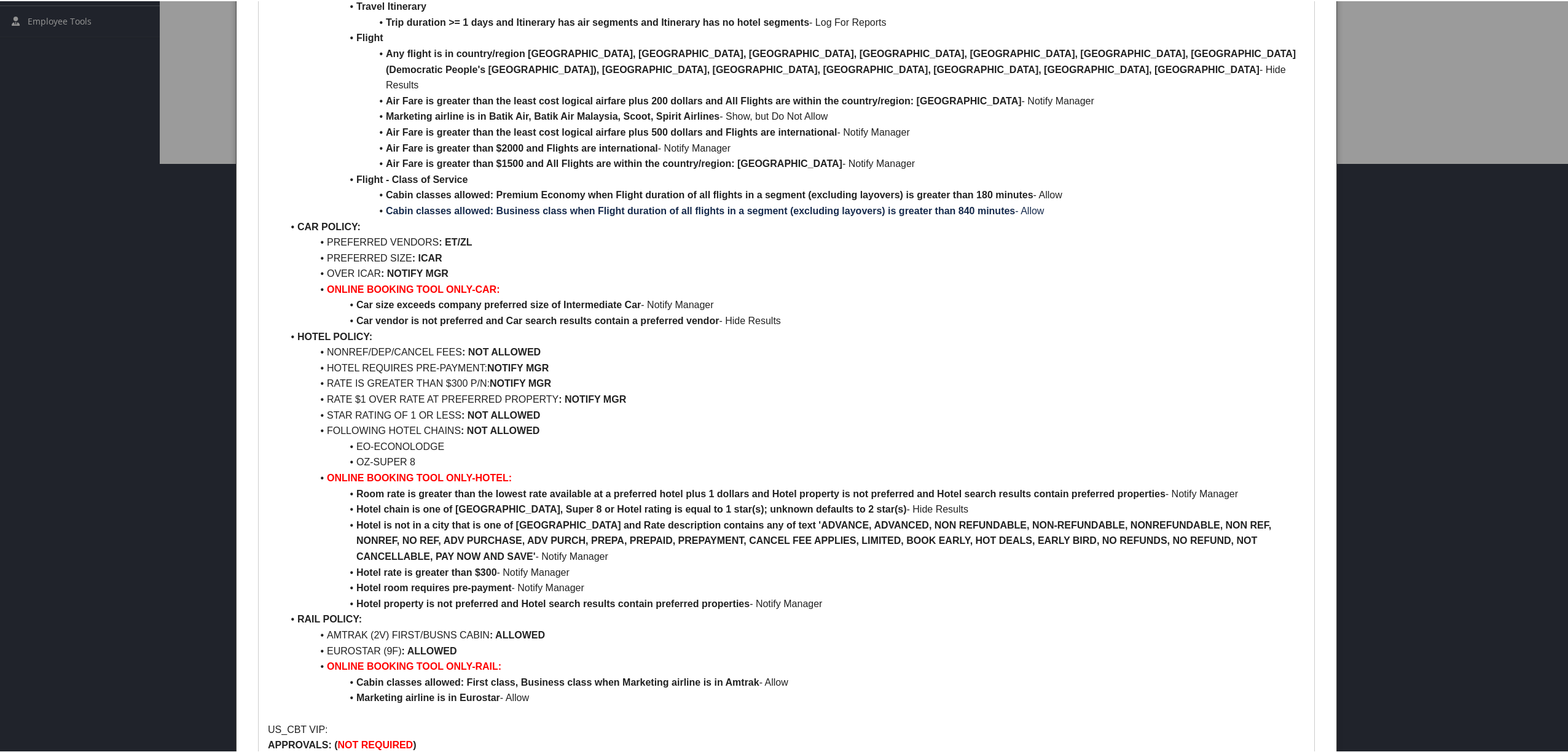
scroll to position [246, 0]
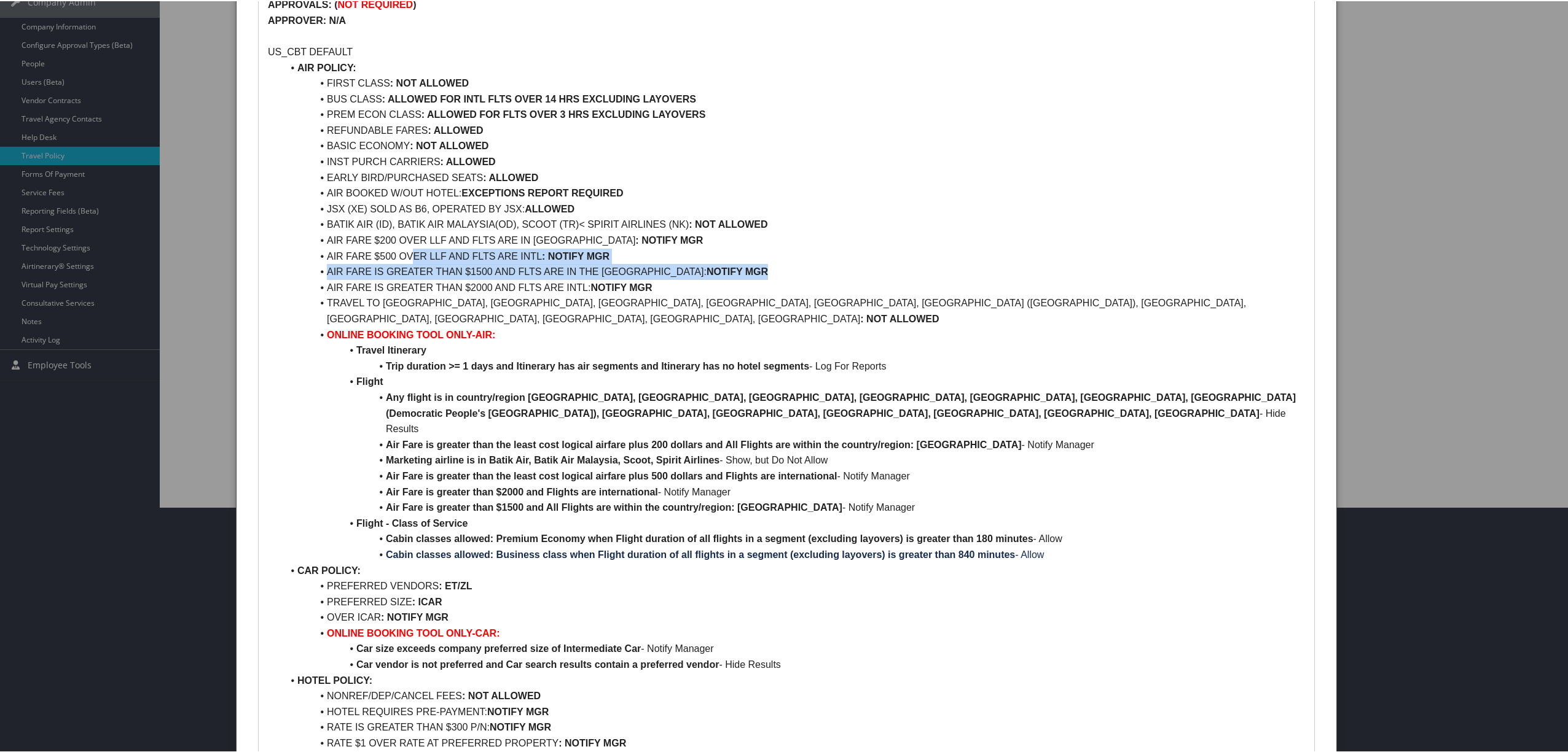
drag, startPoint x: 693, startPoint y: 266, endPoint x: 413, endPoint y: 259, distance: 280.1
click at [413, 259] on ul "AIR POLICY: FIRST CLASS : NOT ALLOWED BUS CLASS : ALLOWED FOR INTL FLTS OVER 14…" at bounding box center [786, 554] width 1037 height 990
click at [815, 267] on li "AIR FARE IS GREATER THAN $1500 AND FLTS ARE IN THE USA: NOTIFY MGR" at bounding box center [793, 271] width 1022 height 16
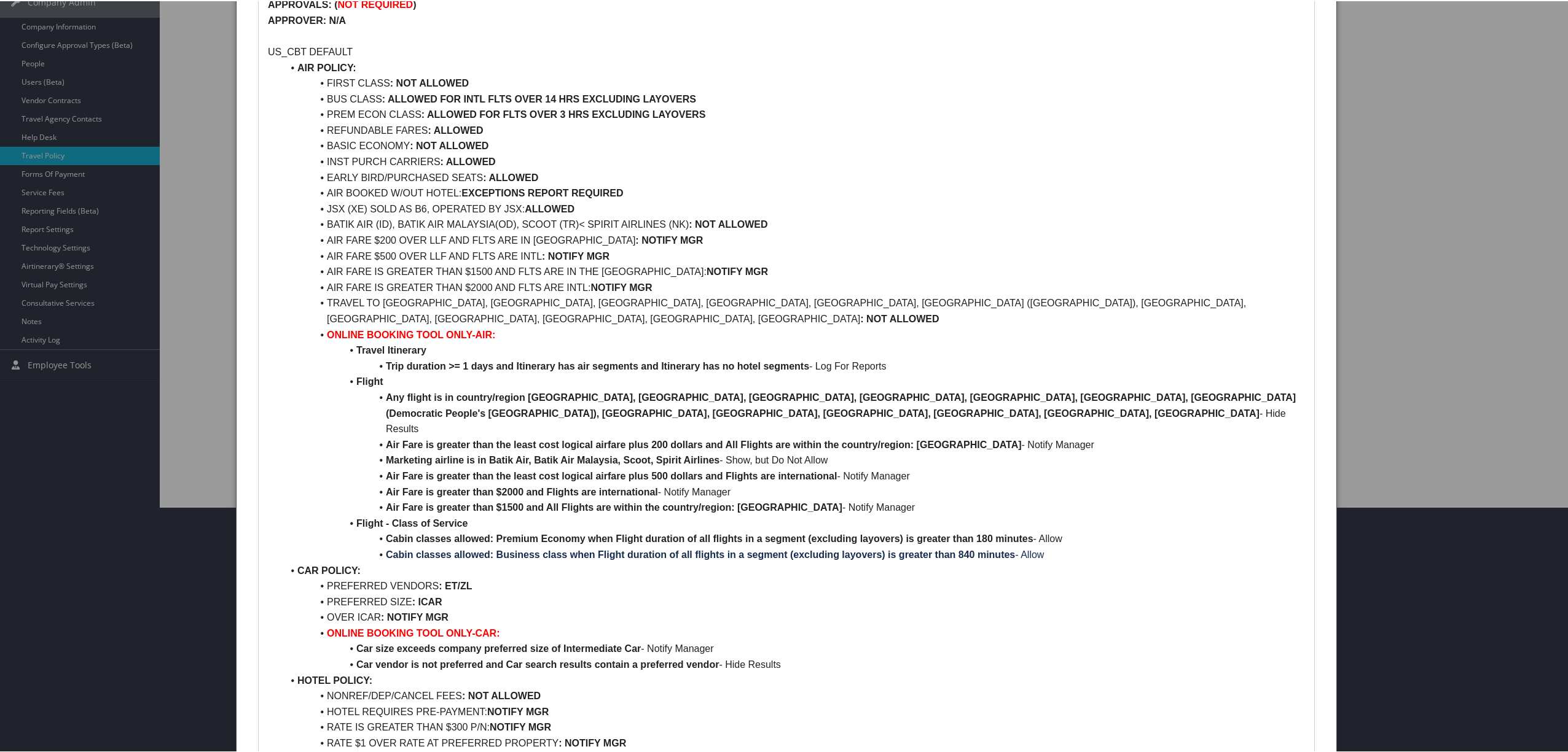
click at [612, 248] on li "AIR FARE $500 OVER LLF AND FLTS ARE INTL : NOTIFY MGR" at bounding box center [793, 255] width 1022 height 16
drag, startPoint x: 613, startPoint y: 252, endPoint x: 322, endPoint y: 239, distance: 291.3
click at [322, 239] on ul "AIR POLICY: FIRST CLASS : NOT ALLOWED BUS CLASS : ALLOWED FOR INTL FLTS OVER 14…" at bounding box center [786, 554] width 1037 height 990
click at [1090, 157] on li "INST PURCH CARRIERS : ALLOWED" at bounding box center [793, 161] width 1022 height 16
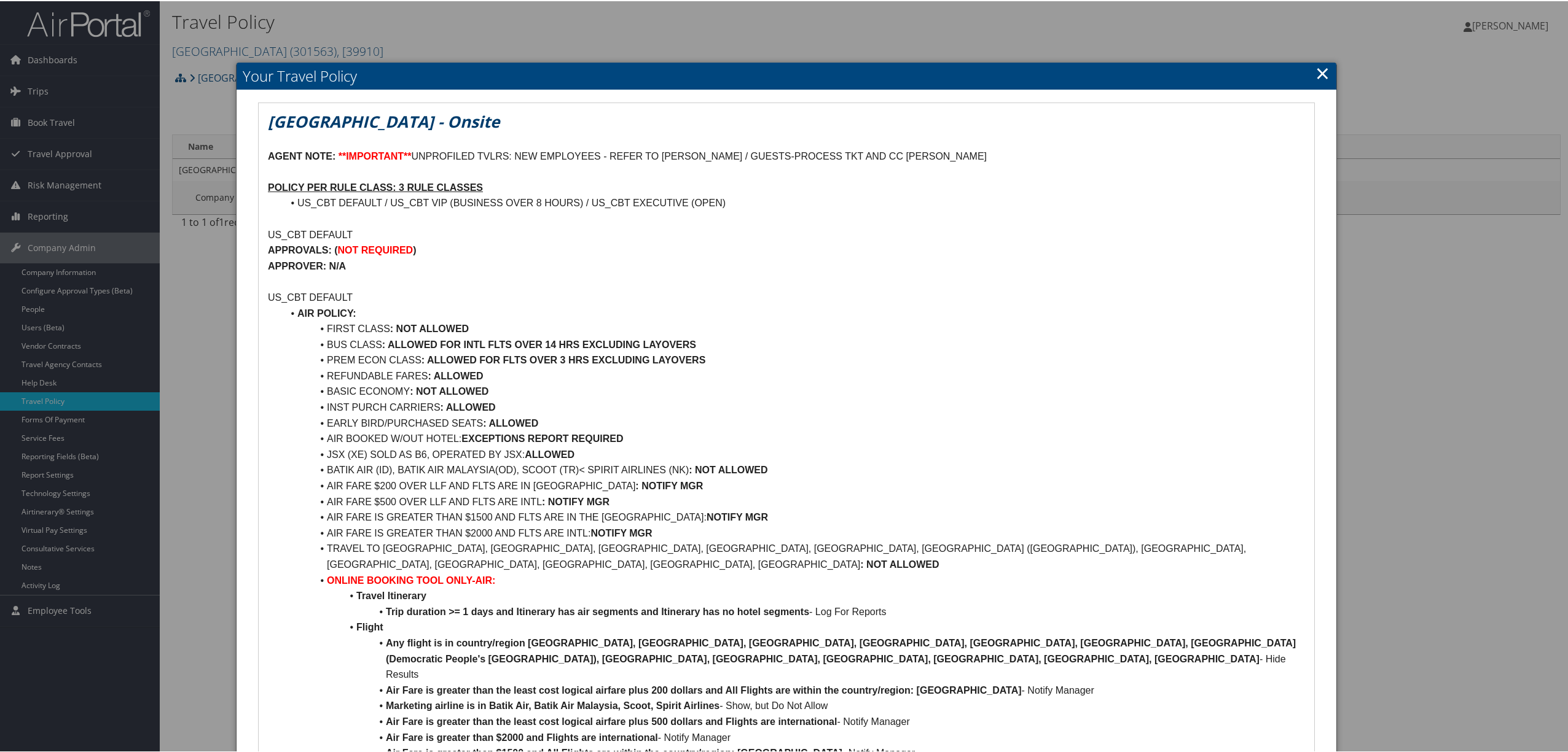
click at [1319, 68] on link "×" at bounding box center [1322, 72] width 14 height 25
